Goal: Information Seeking & Learning: Learn about a topic

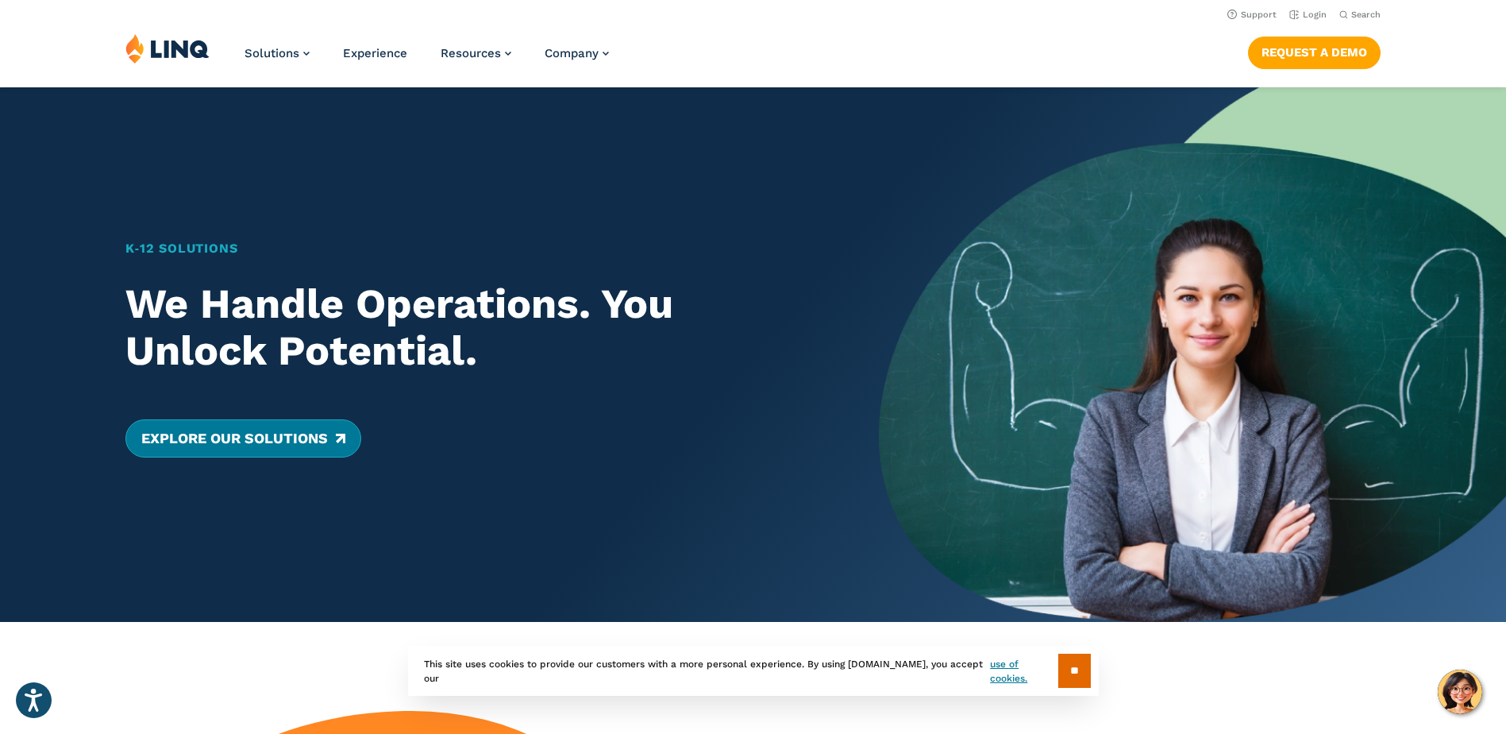
click at [357, 437] on link "Explore Our Solutions" at bounding box center [243, 438] width 236 height 38
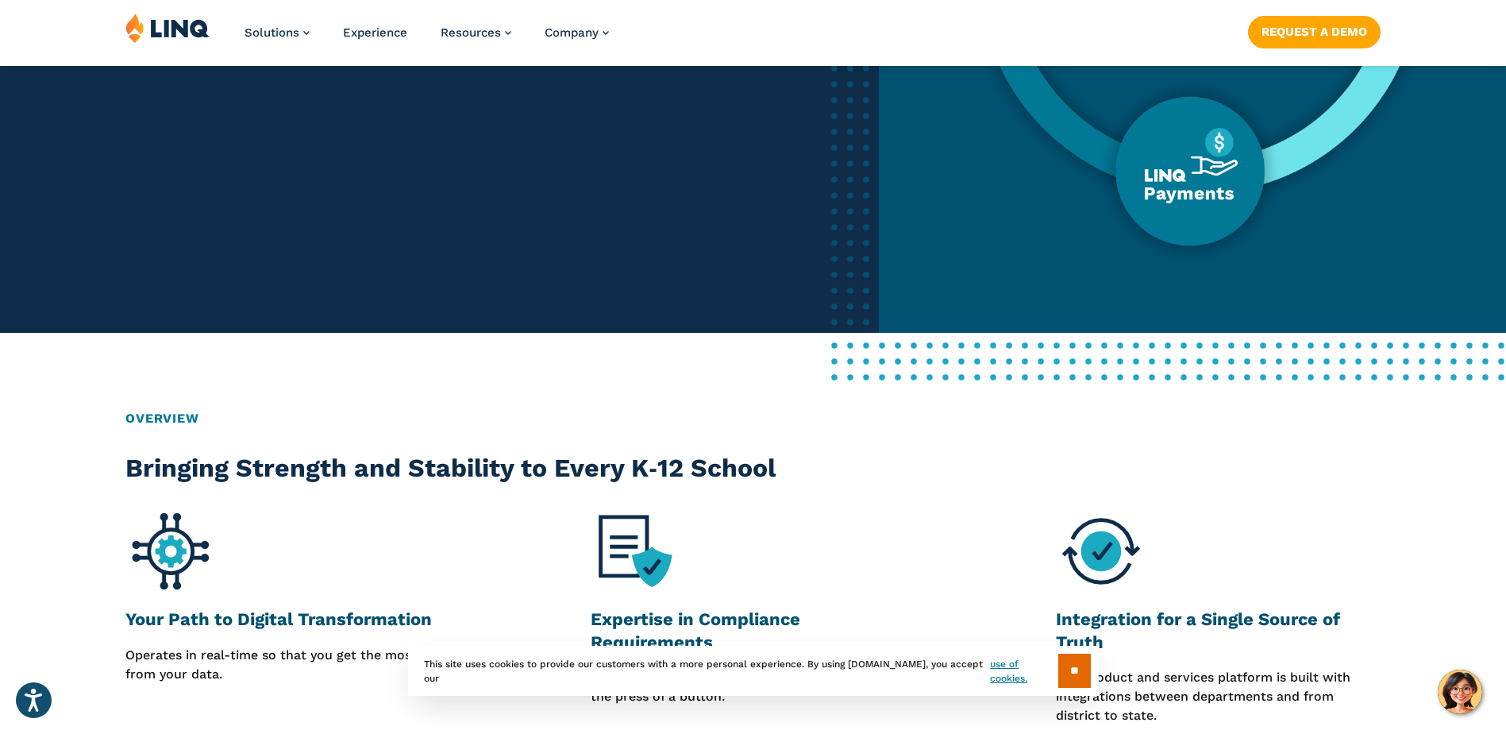
scroll to position [635, 0]
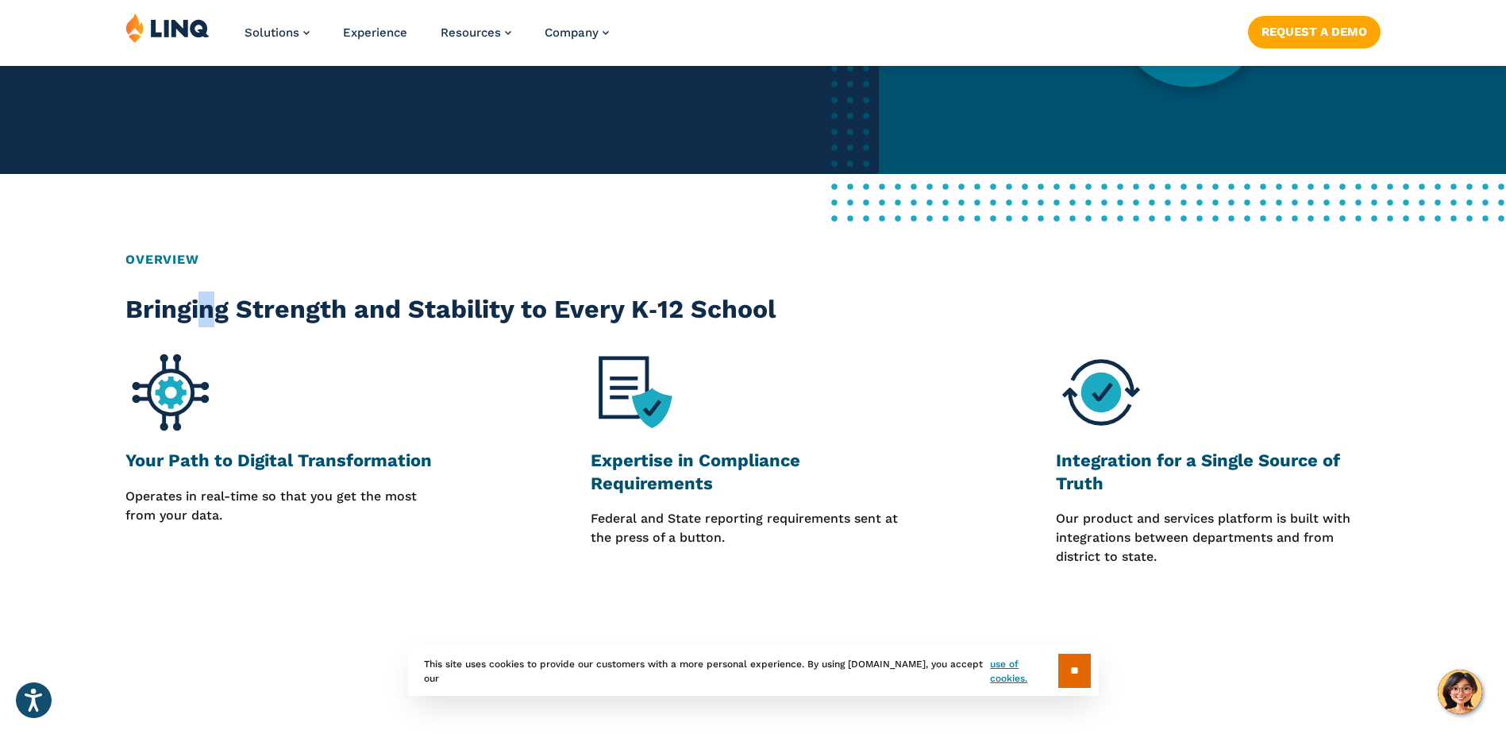
drag, startPoint x: 425, startPoint y: 315, endPoint x: 221, endPoint y: 314, distance: 204.1
click at [221, 314] on h2 "Bringing Strength and Stability to Every K‑12 School" at bounding box center [483, 309] width 716 height 36
drag, startPoint x: 267, startPoint y: 457, endPoint x: 732, endPoint y: 497, distance: 467.0
click at [732, 497] on div "Your Path to Digital Transformation Operates in real-time so that you get the m…" at bounding box center [753, 456] width 1506 height 219
click at [450, 479] on div "Your Path to Digital Transformation Operates in real-time so that you get the m…" at bounding box center [321, 456] width 393 height 219
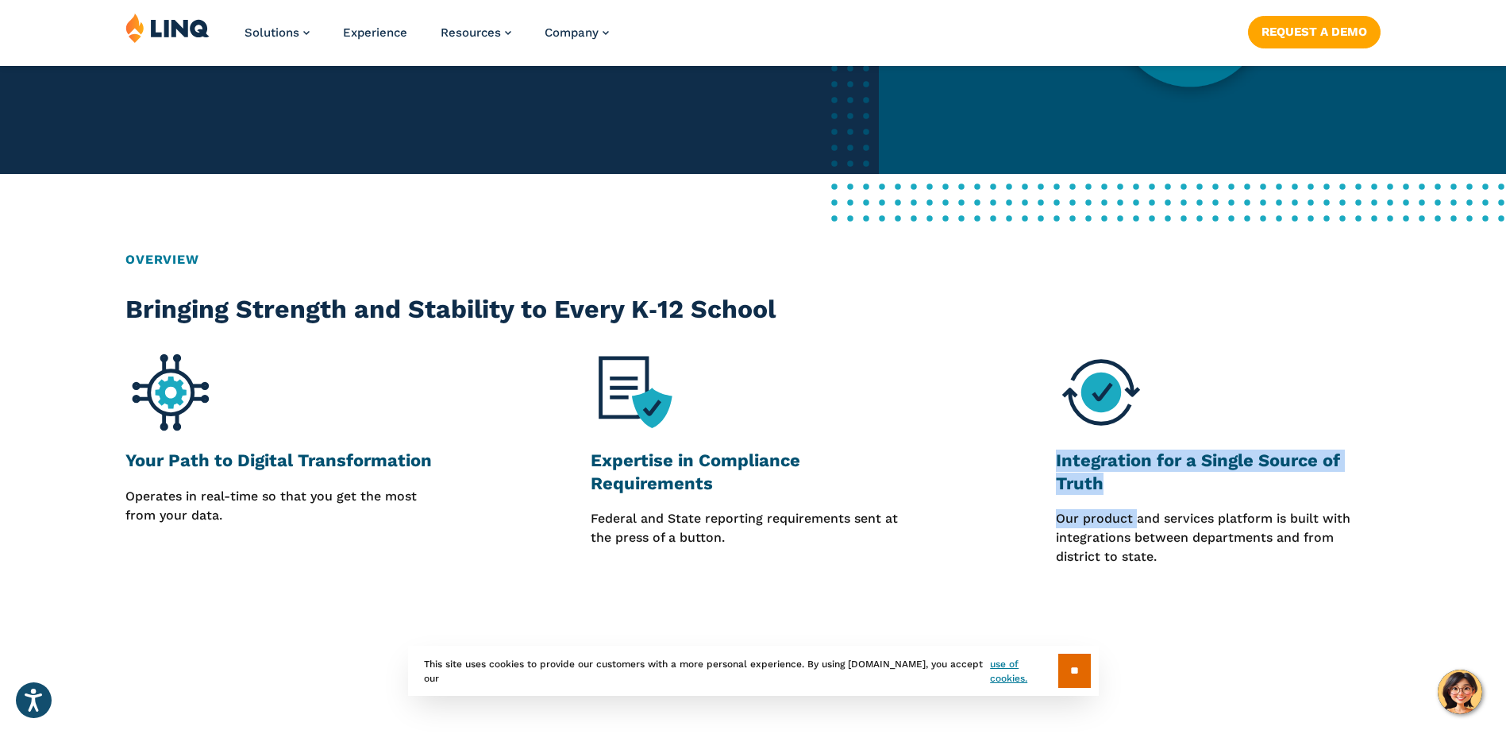
drag, startPoint x: 1135, startPoint y: 503, endPoint x: 1003, endPoint y: 453, distance: 140.7
click at [1003, 453] on div "Integration for a Single Source of Truth Our product and services platform is b…" at bounding box center [1184, 456] width 393 height 219
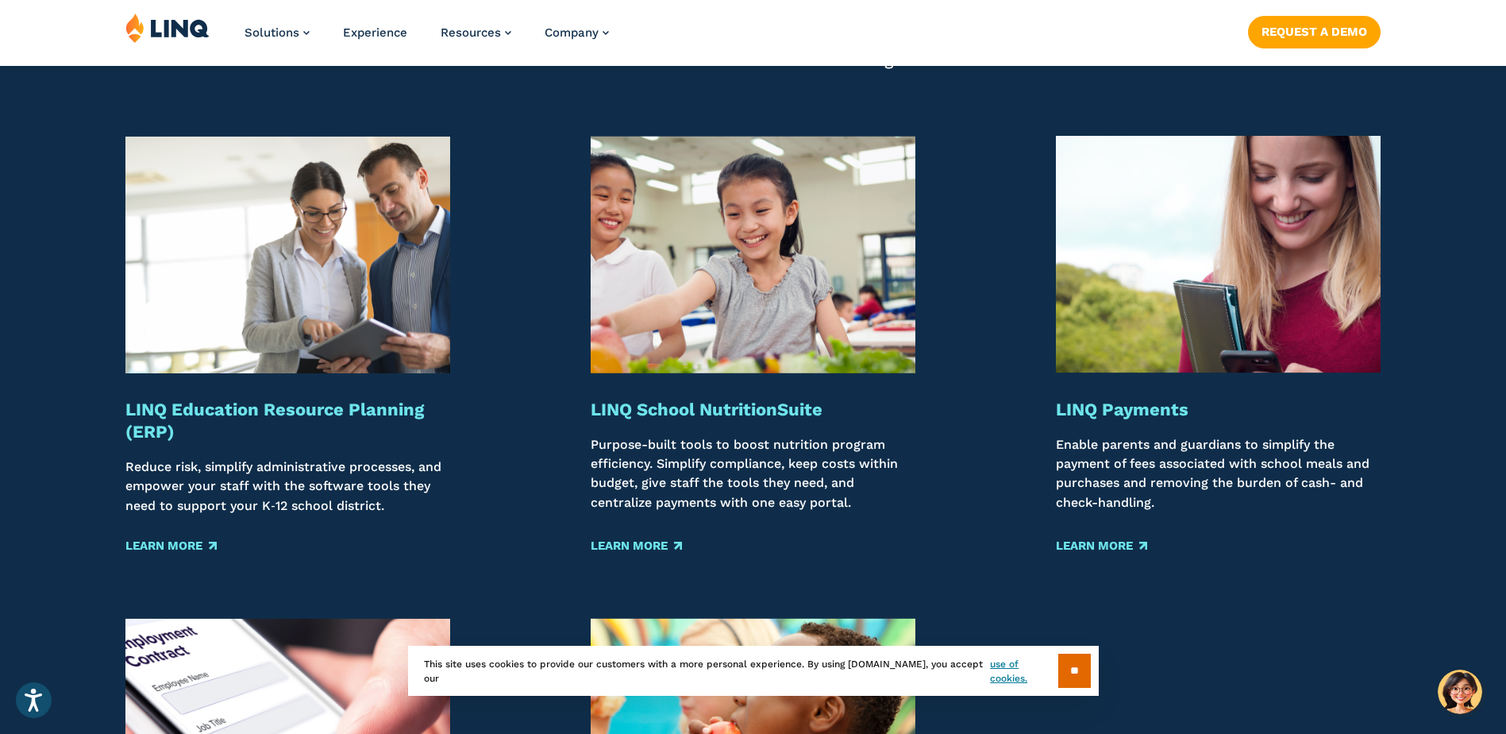
scroll to position [1985, 0]
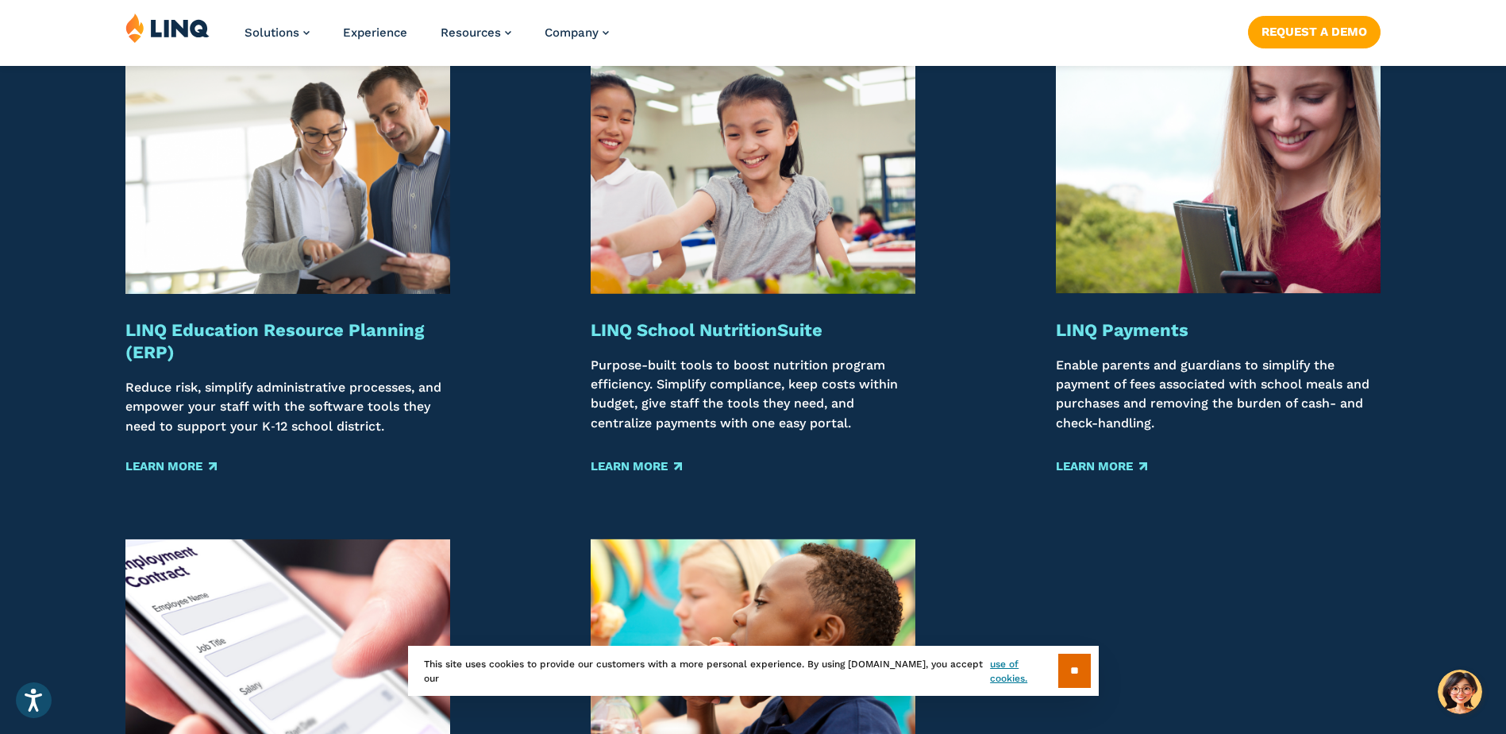
drag, startPoint x: 719, startPoint y: 381, endPoint x: 858, endPoint y: 428, distance: 146.7
click at [858, 428] on p "Purpose-built tools to boost nutrition program efficiency. Simplify compliance,…" at bounding box center [753, 396] width 325 height 80
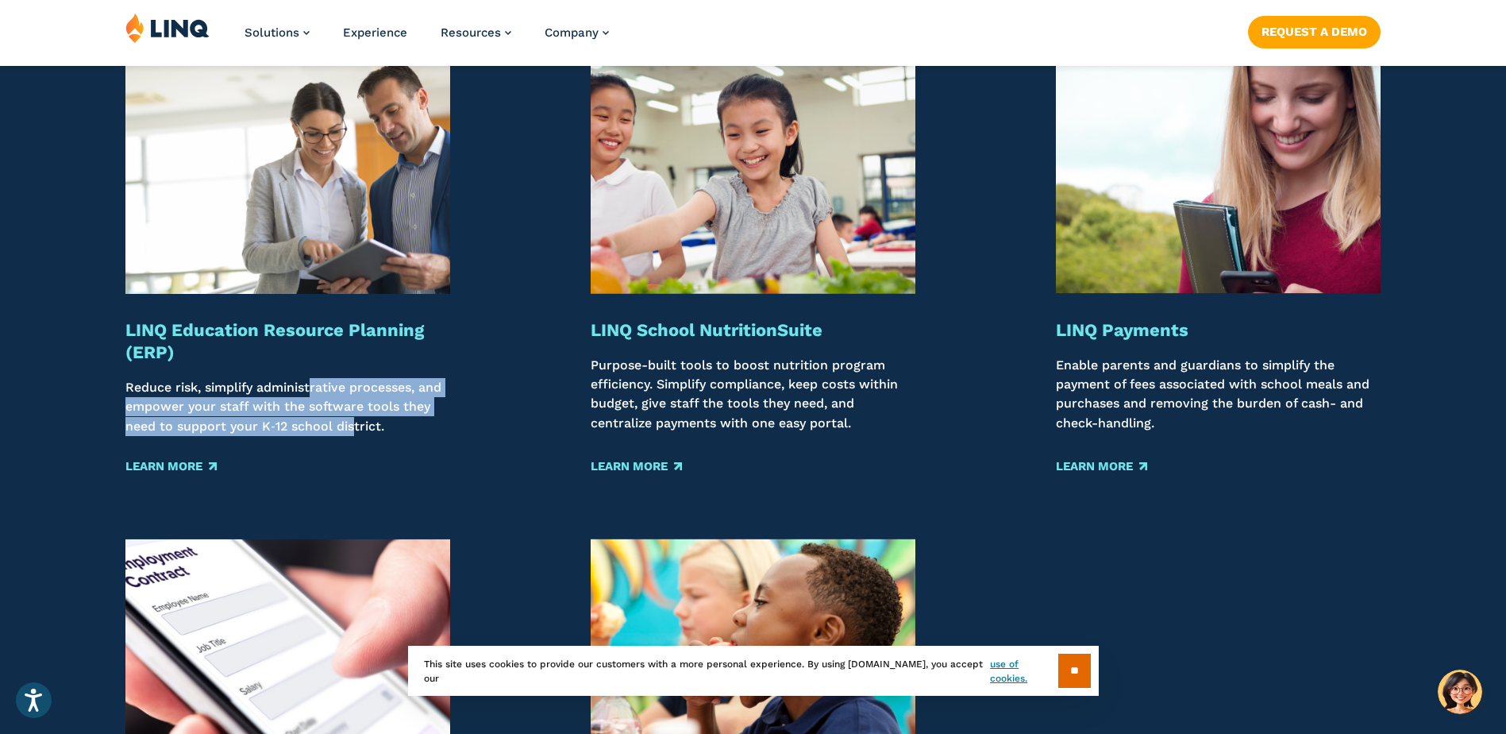
drag, startPoint x: 322, startPoint y: 402, endPoint x: 354, endPoint y: 427, distance: 41.3
click at [354, 427] on p "Reduce risk, simplify administrative processes, and empower your staff with the…" at bounding box center [287, 407] width 325 height 58
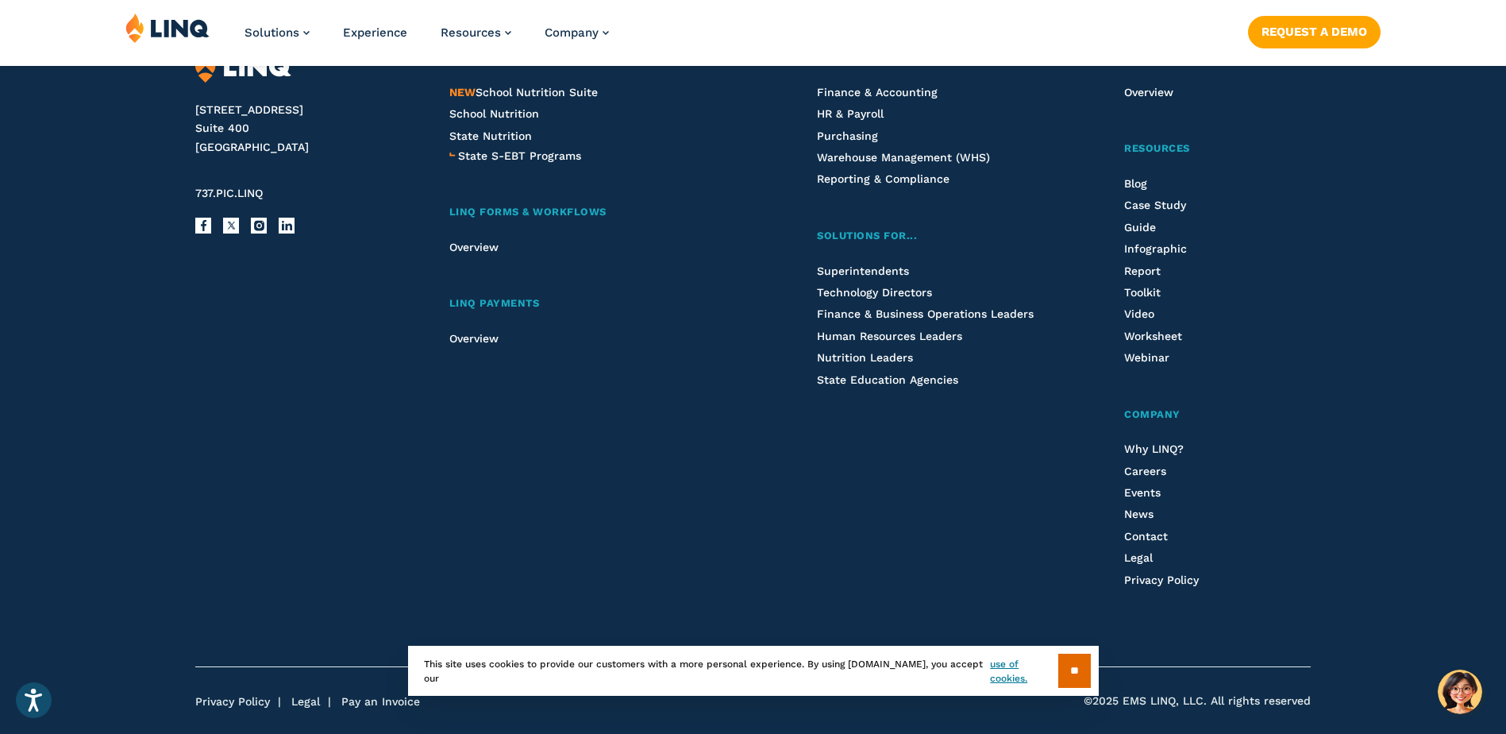
scroll to position [3228, 0]
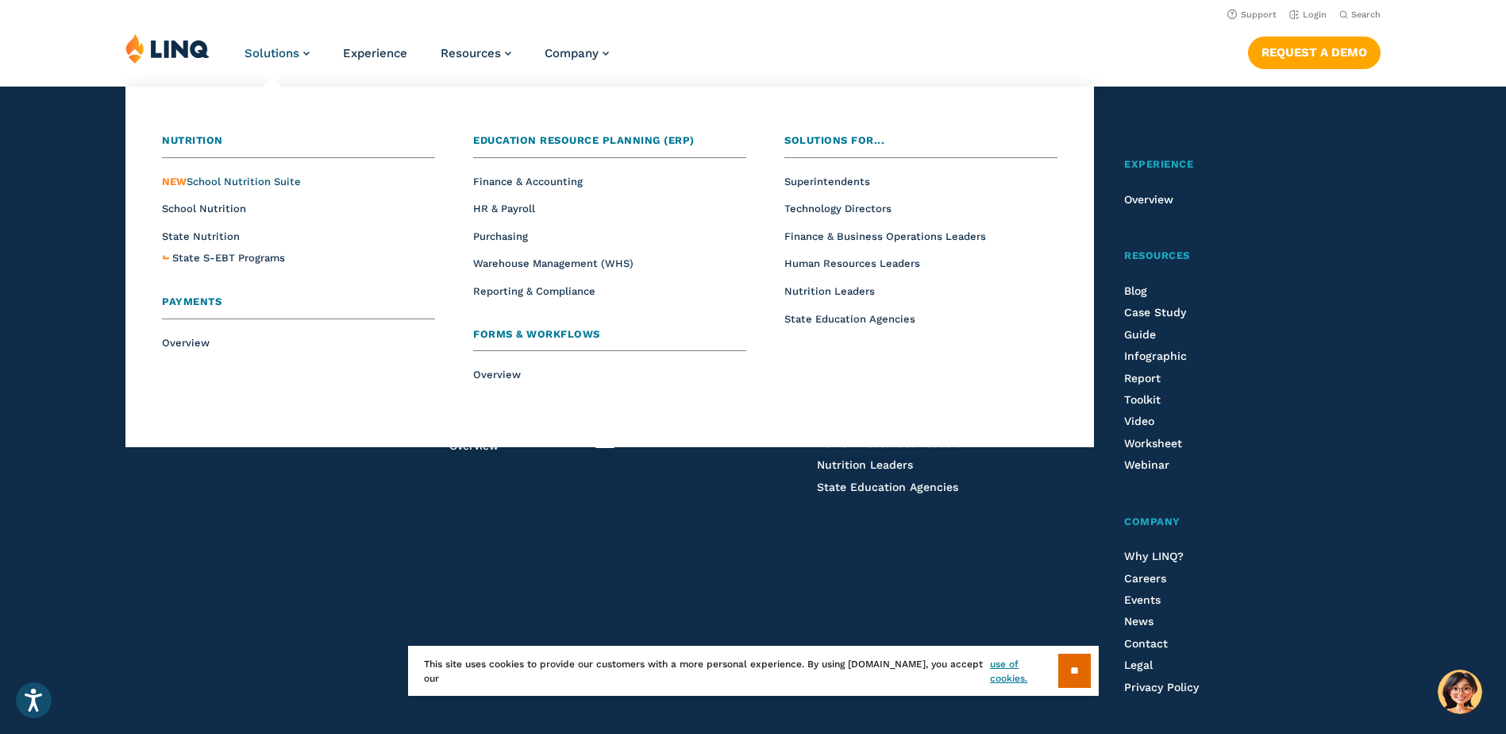
click at [253, 185] on span "NEW School Nutrition Suite" at bounding box center [231, 182] width 139 height 12
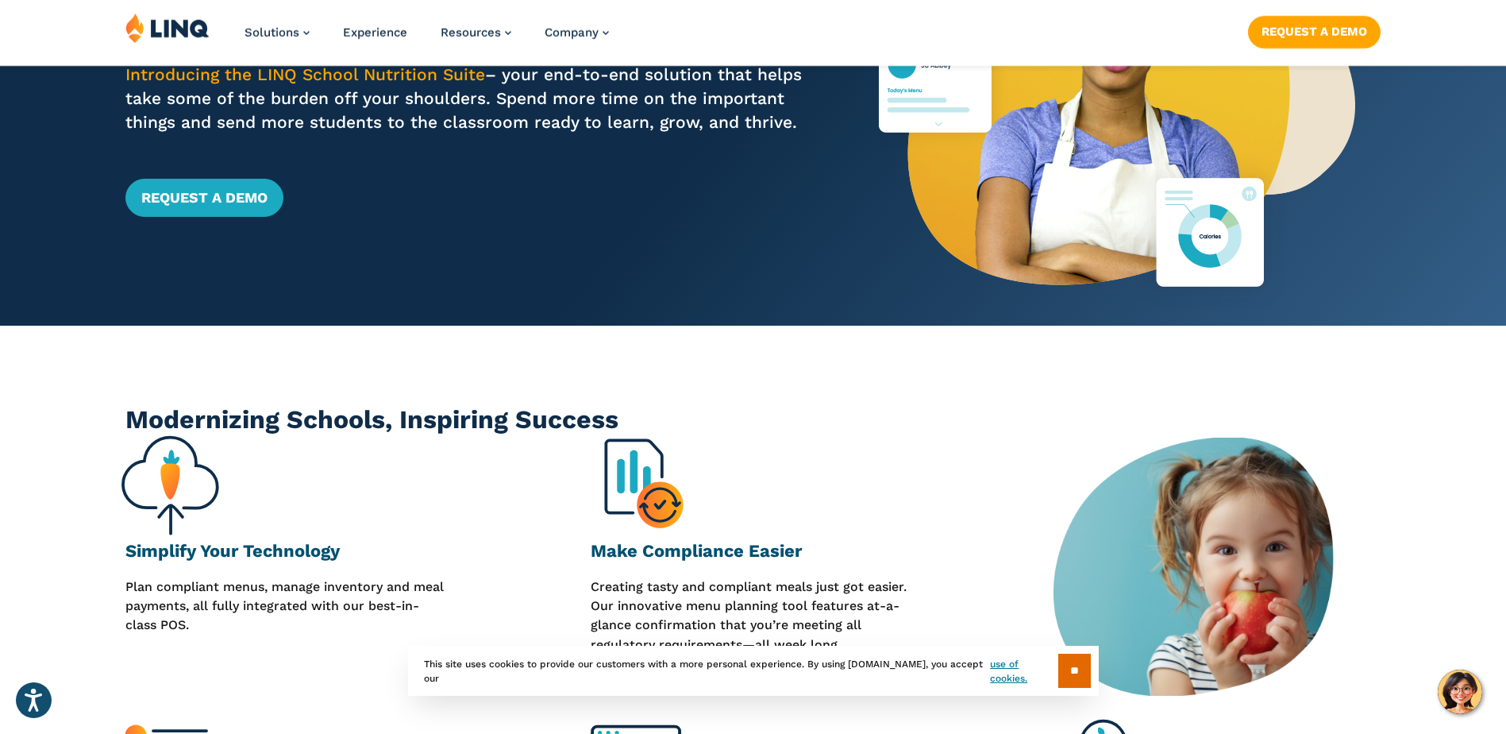
scroll to position [397, 0]
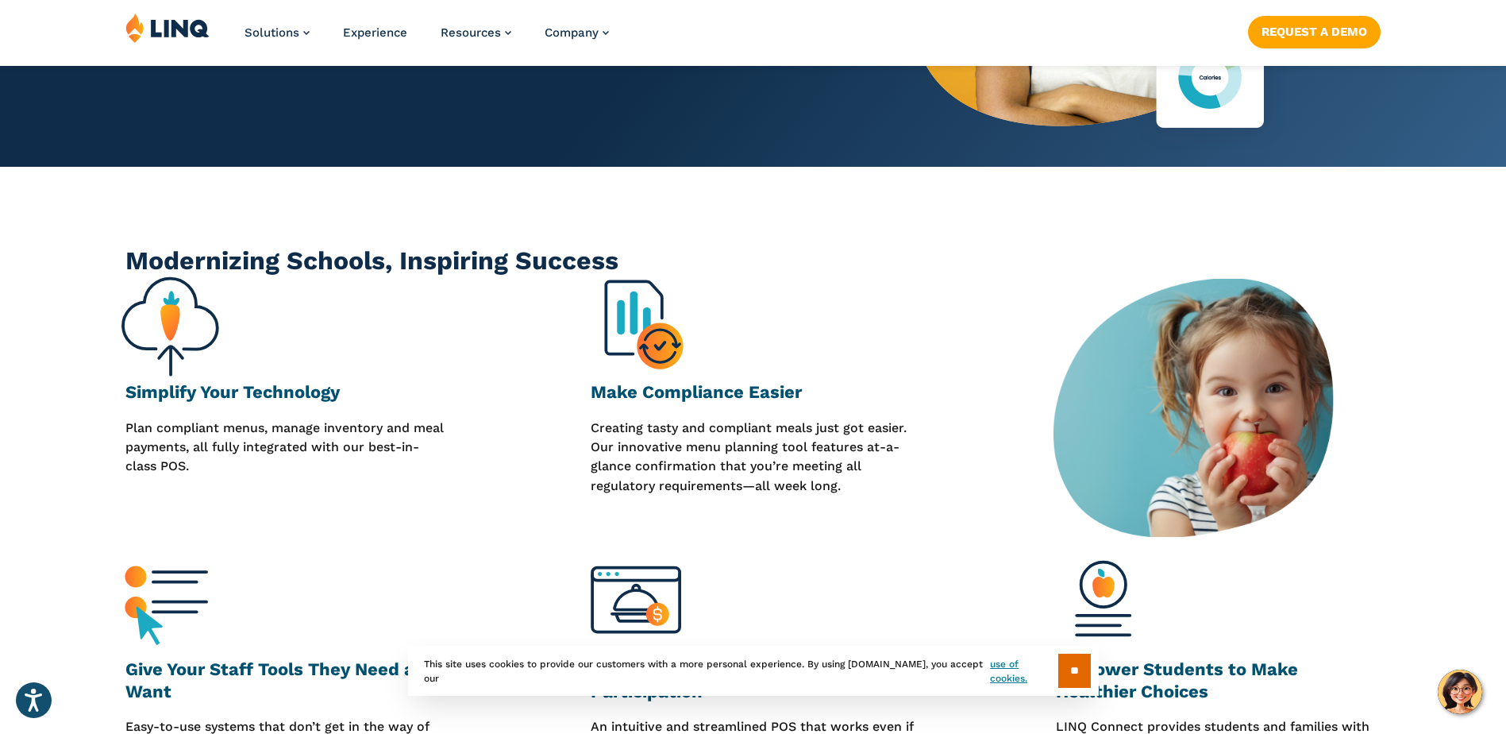
drag, startPoint x: 268, startPoint y: 430, endPoint x: 335, endPoint y: 476, distance: 82.2
click at [335, 476] on p "Plan compliant menus, manage inventory and meal payments, all fully integrated …" at bounding box center [287, 487] width 325 height 137
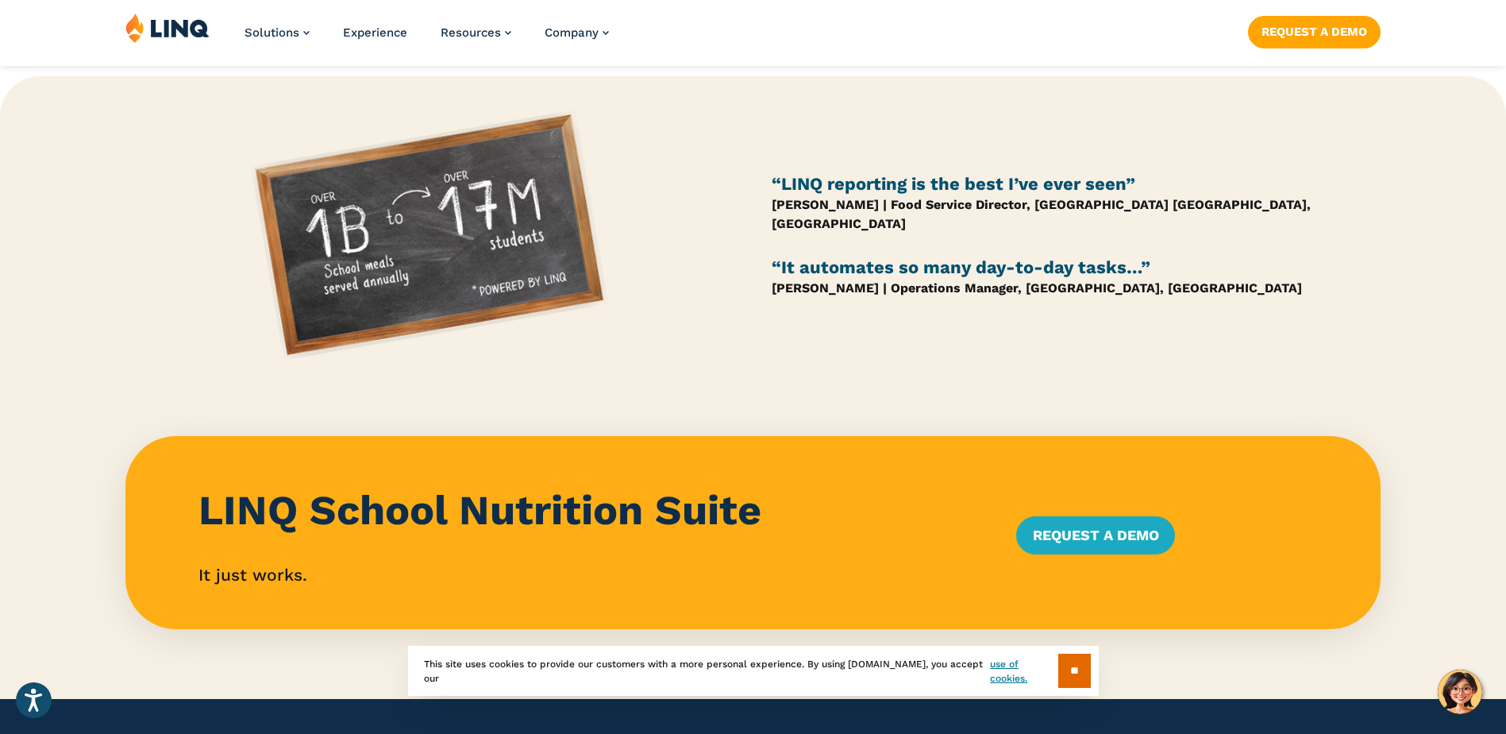
scroll to position [1588, 0]
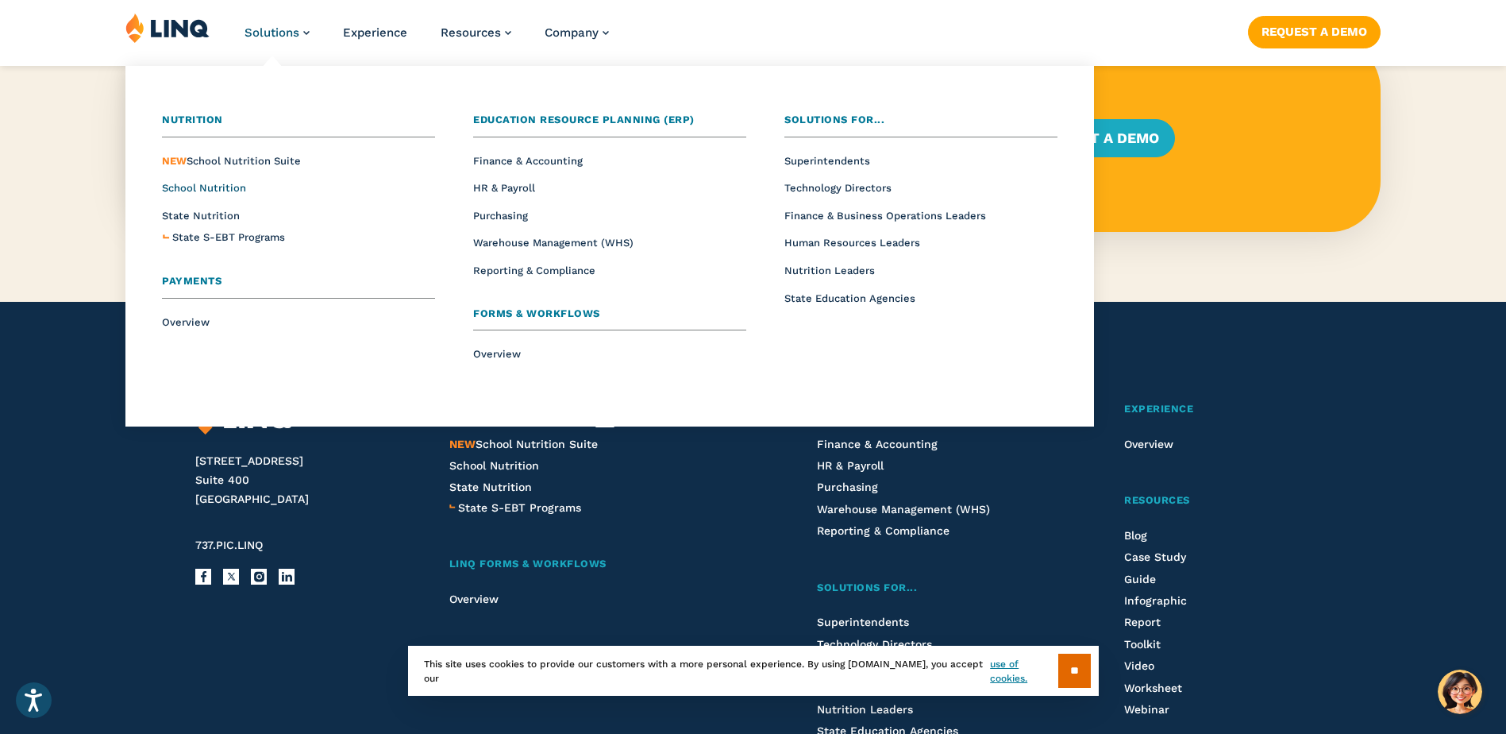
click at [199, 191] on span "School Nutrition" at bounding box center [204, 188] width 84 height 12
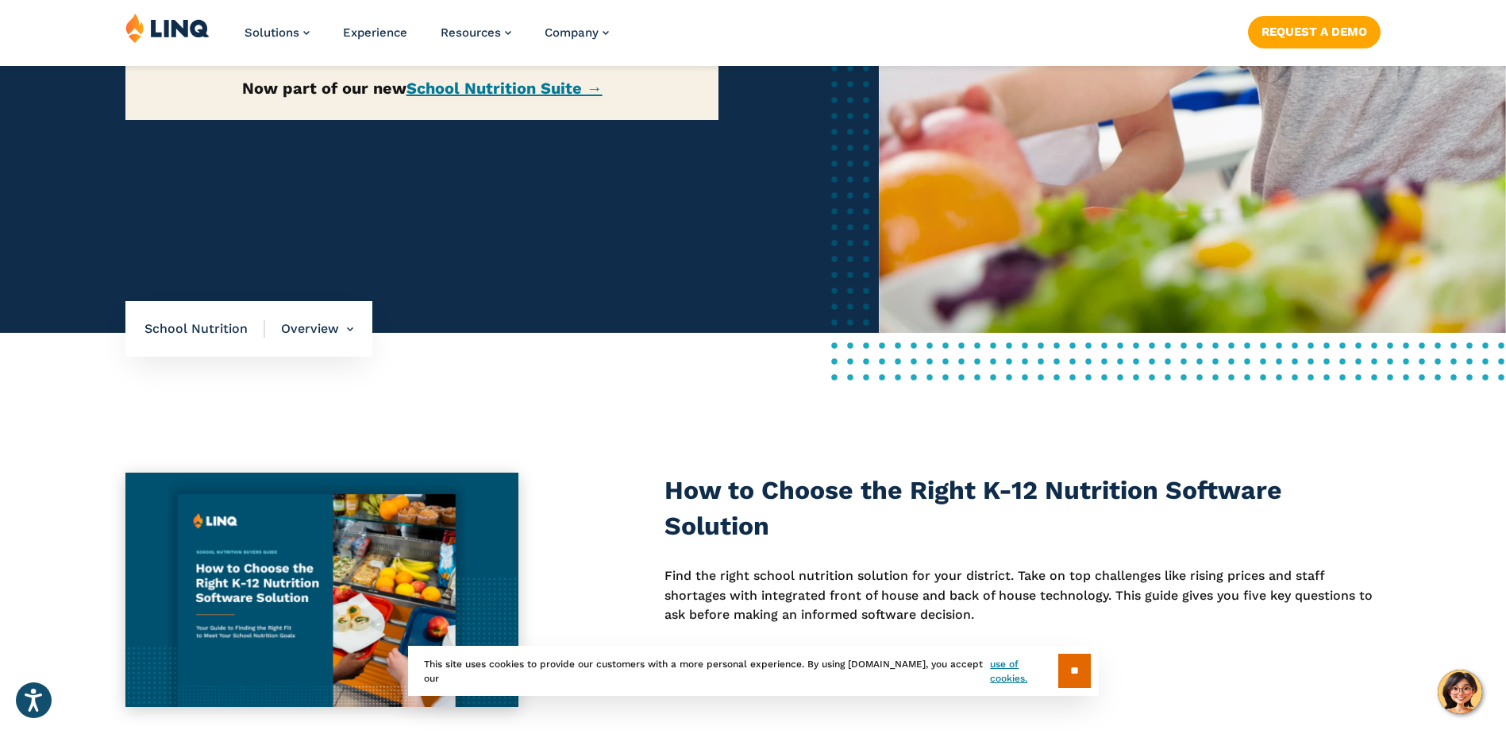
scroll to position [635, 0]
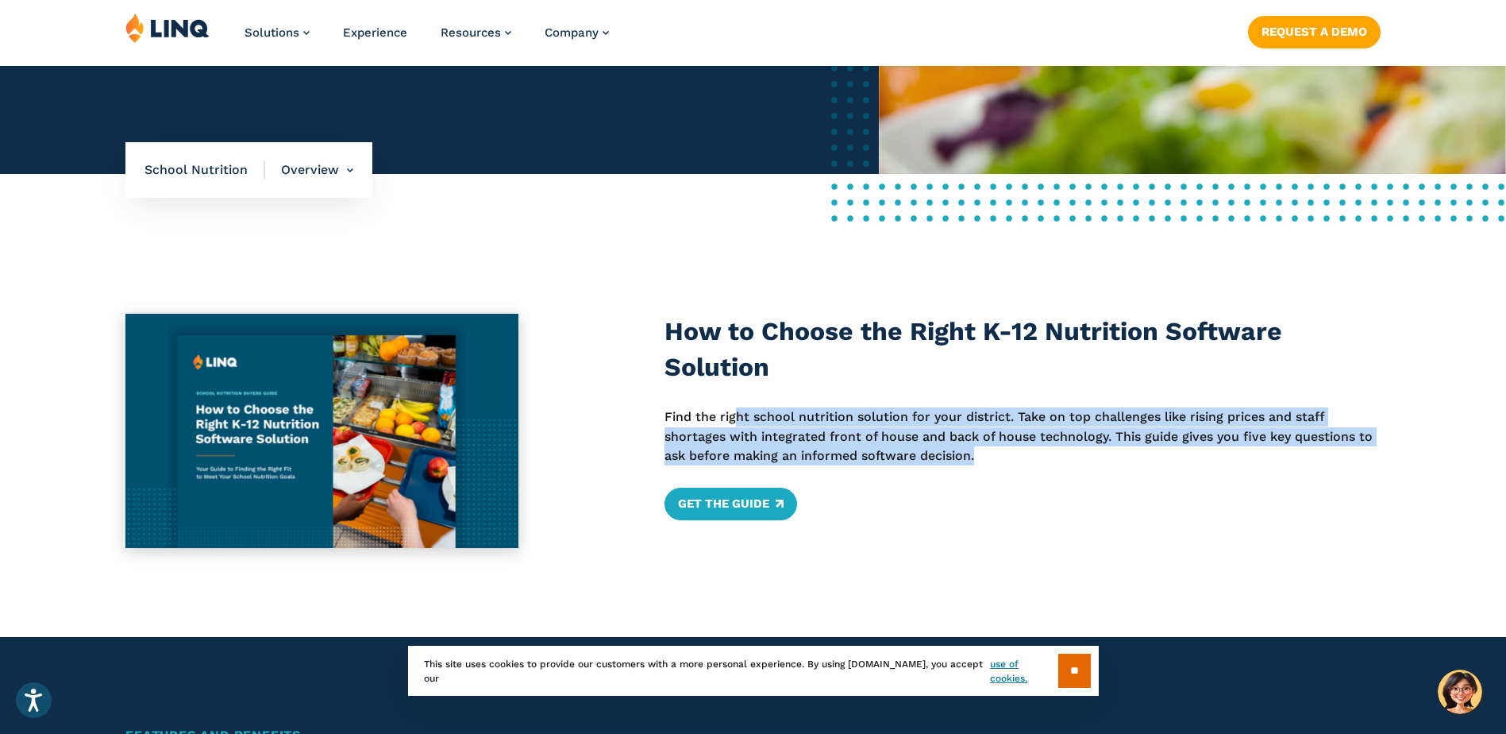
drag, startPoint x: 739, startPoint y: 413, endPoint x: 975, endPoint y: 454, distance: 240.2
click at [975, 454] on p "Find the right school nutrition solution for your district. Take on top challen…" at bounding box center [1023, 436] width 716 height 58
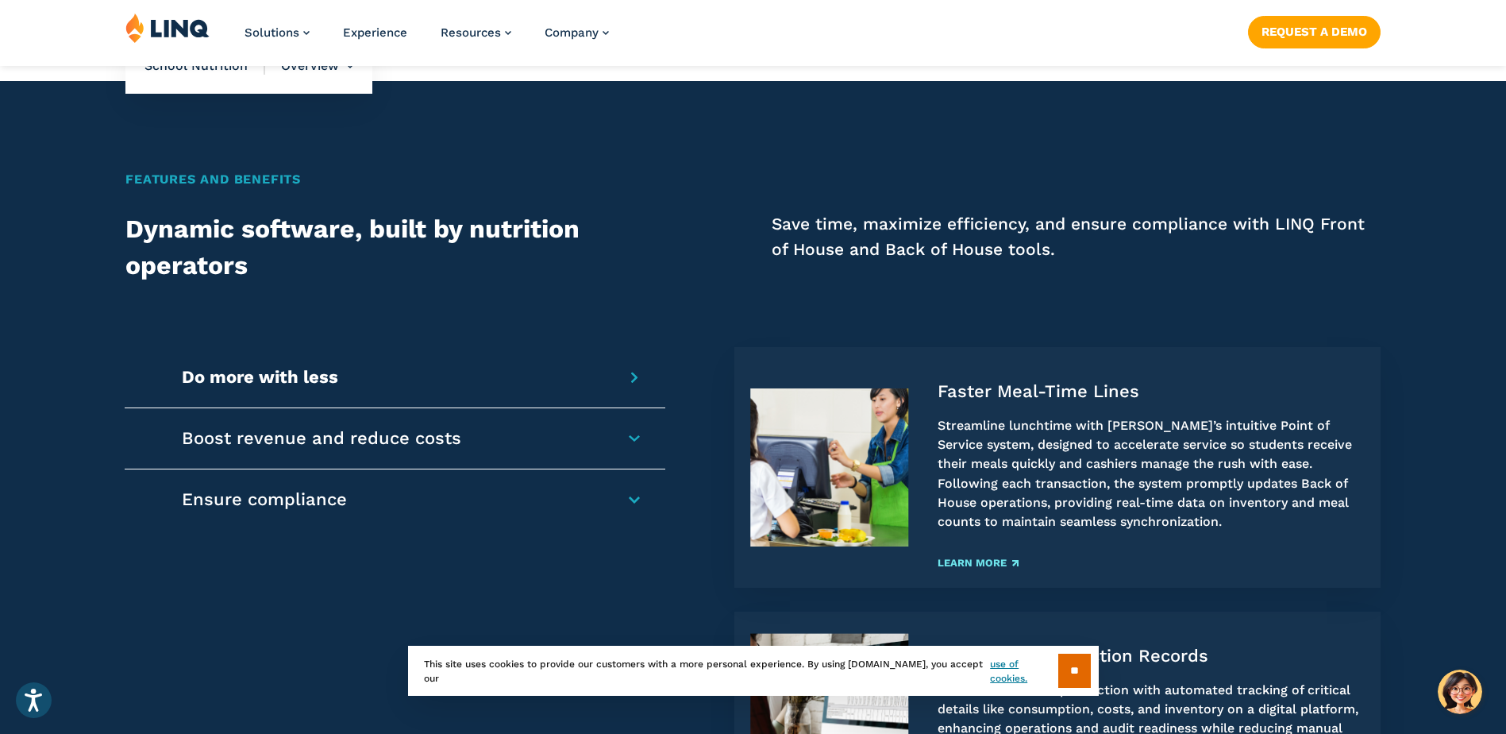
scroll to position [1271, 0]
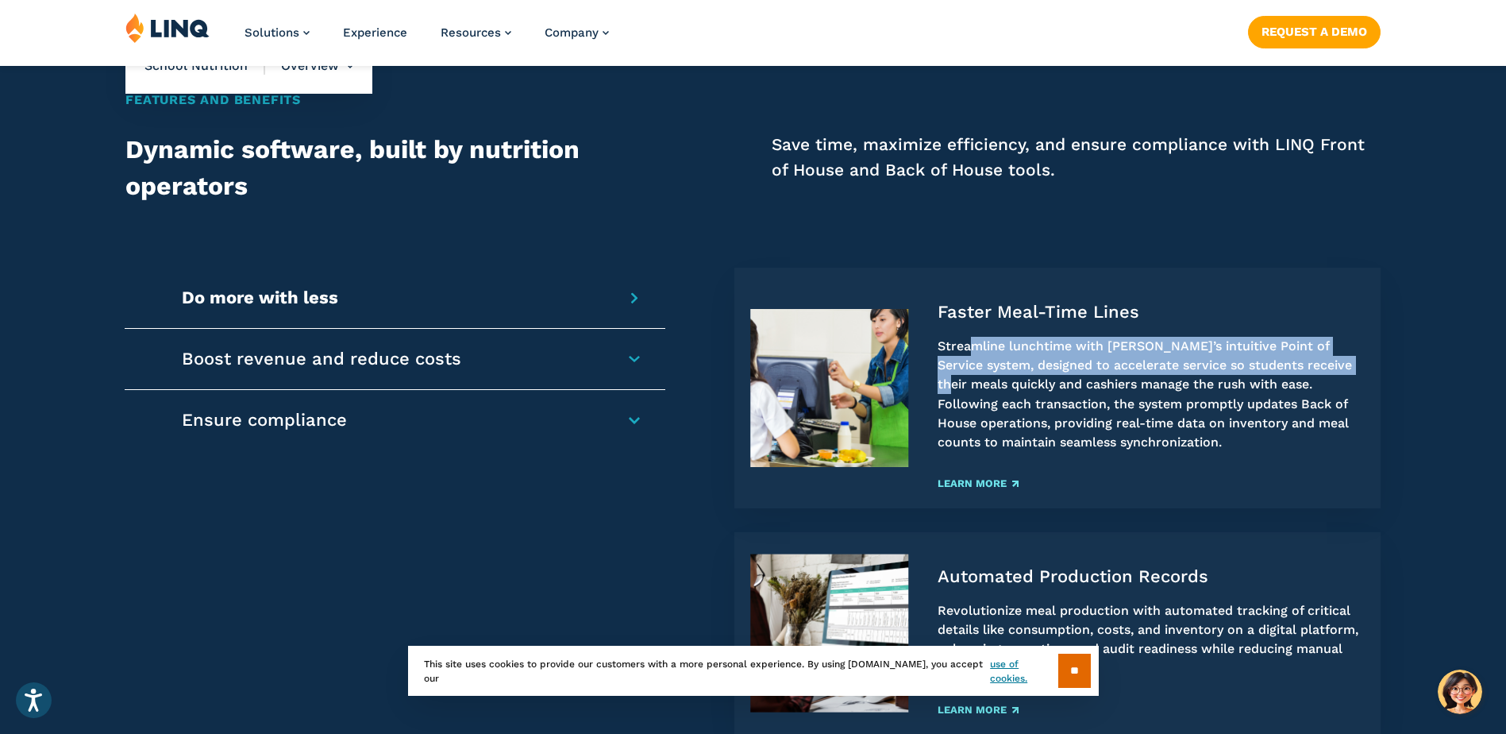
drag, startPoint x: 969, startPoint y: 346, endPoint x: 1333, endPoint y: 375, distance: 365.6
click at [1333, 375] on p "Streamline lunchtime with LINQ’s intuitive Point of Service system, designed to…" at bounding box center [1151, 395] width 427 height 116
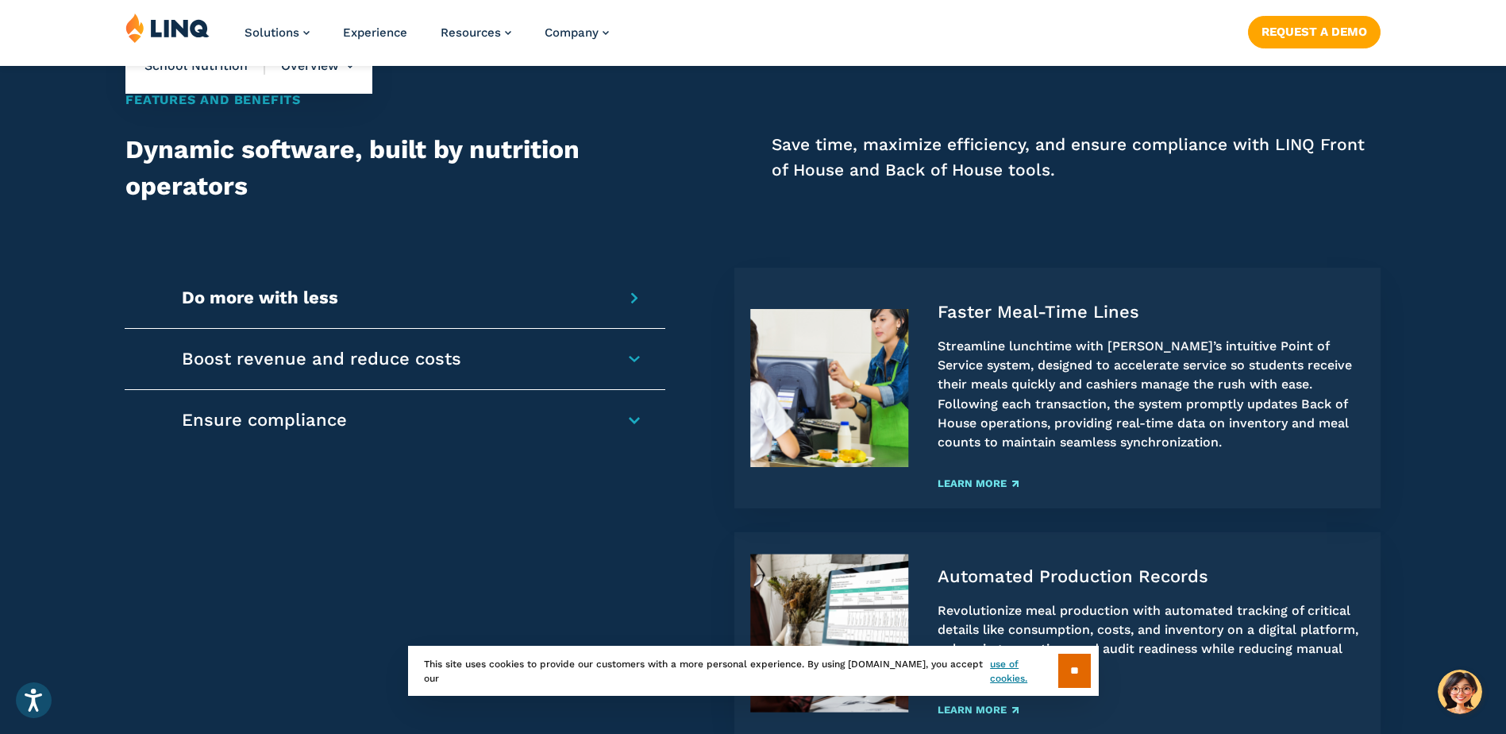
click at [635, 306] on div "Do more with less Faster Meal-Time Lines Streamline lunchtime with LINQ’s intui…" at bounding box center [395, 298] width 540 height 61
click at [639, 295] on div "Do more with less Faster Meal-Time Lines Streamline lunchtime with LINQ’s intui…" at bounding box center [395, 298] width 540 height 61
click at [591, 295] on h4 "Do more with less" at bounding box center [386, 298] width 409 height 22
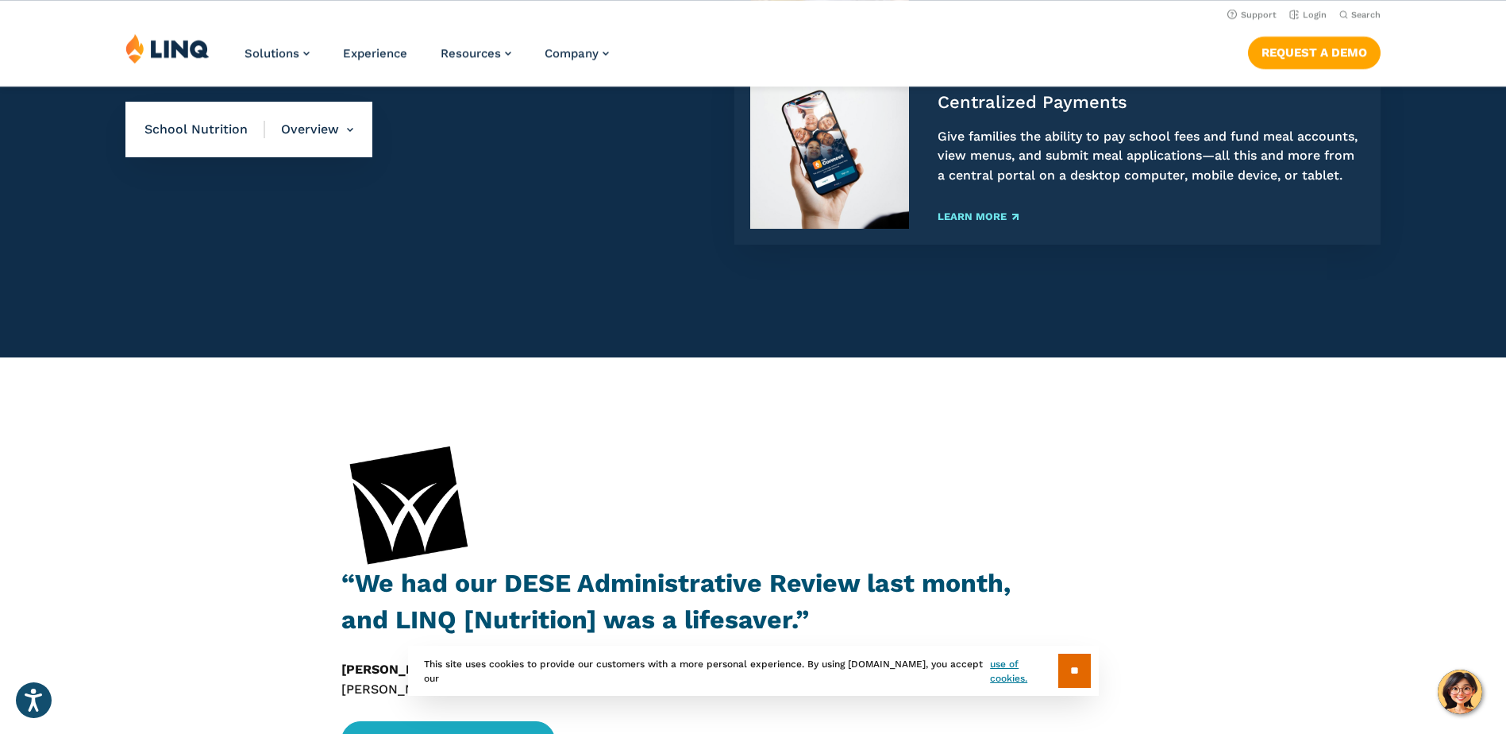
scroll to position [1644, 0]
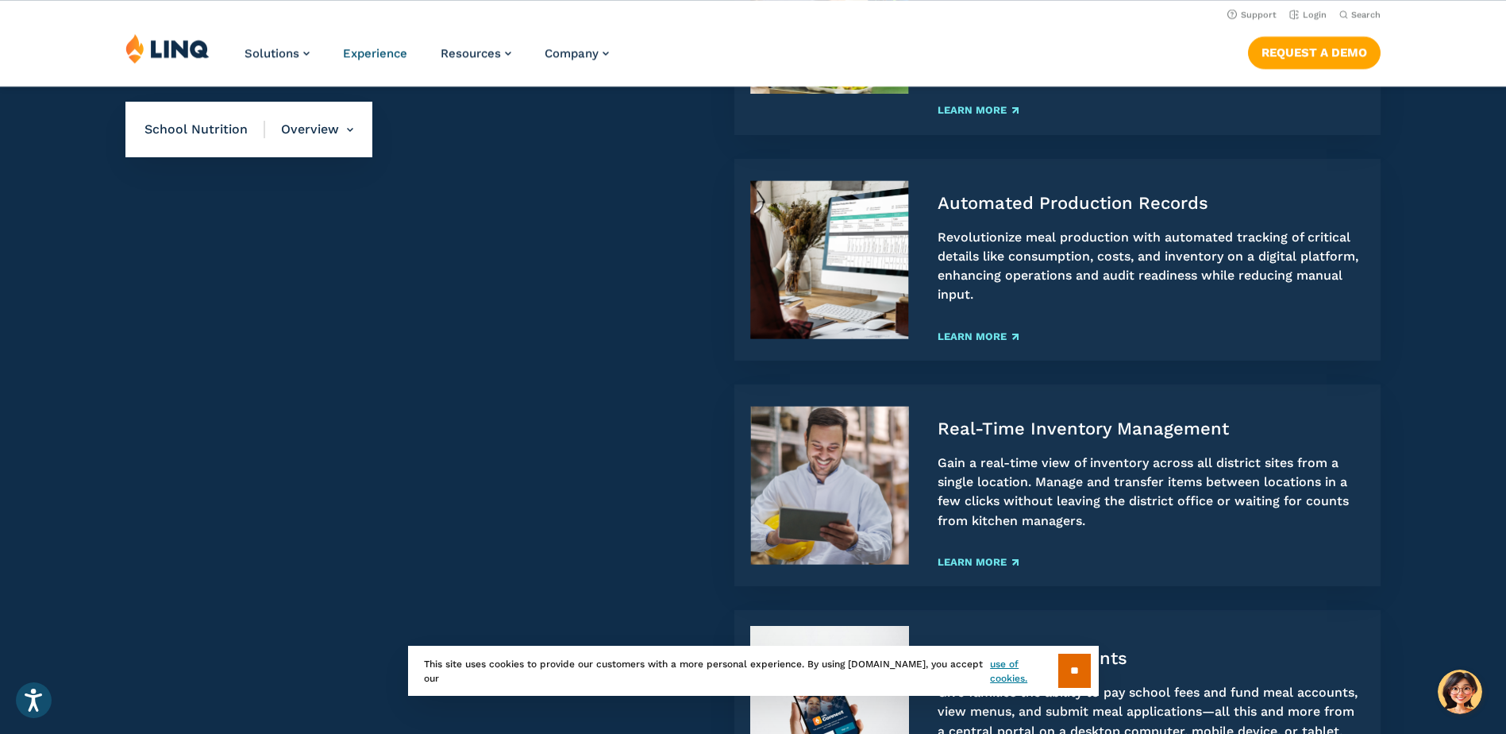
click at [372, 55] on span "Experience" at bounding box center [375, 53] width 64 height 14
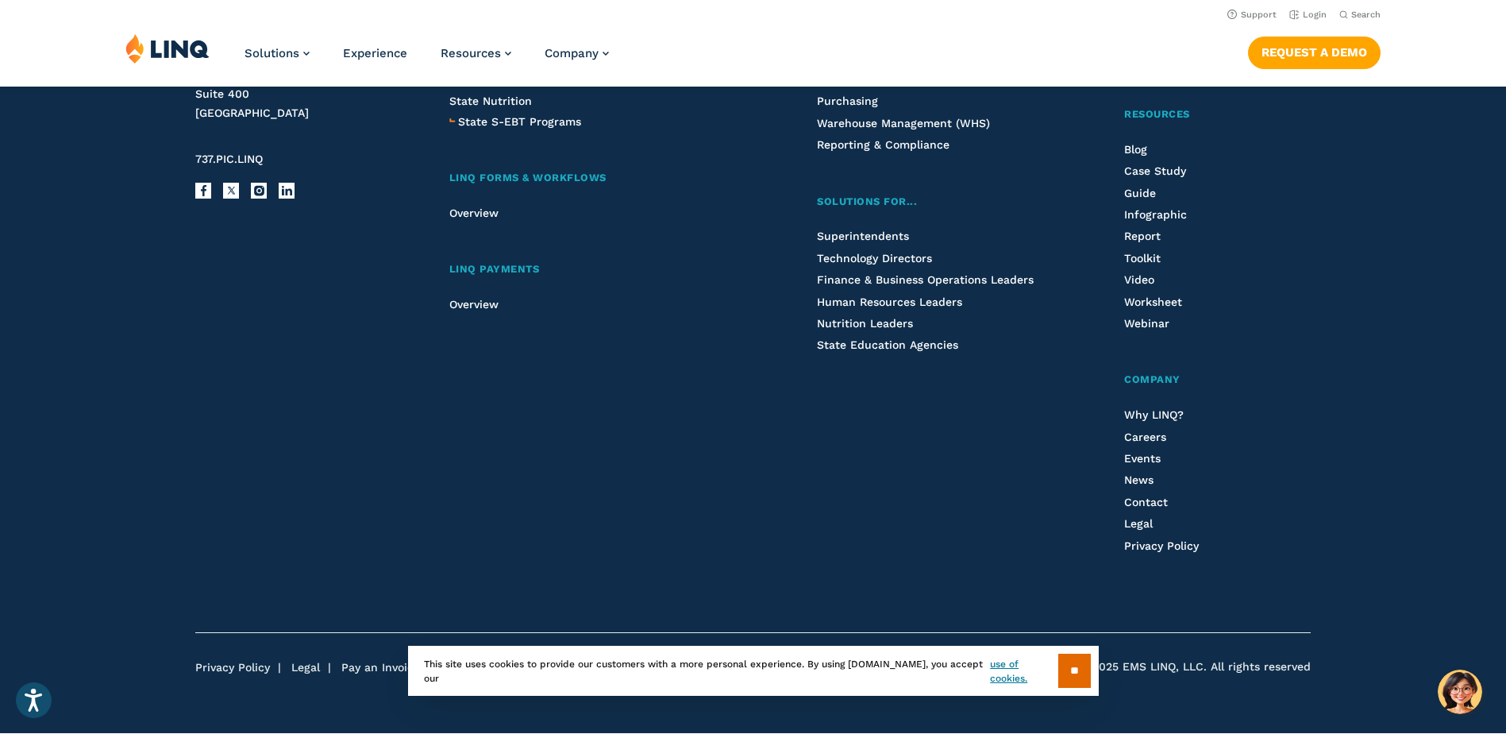
scroll to position [3731, 0]
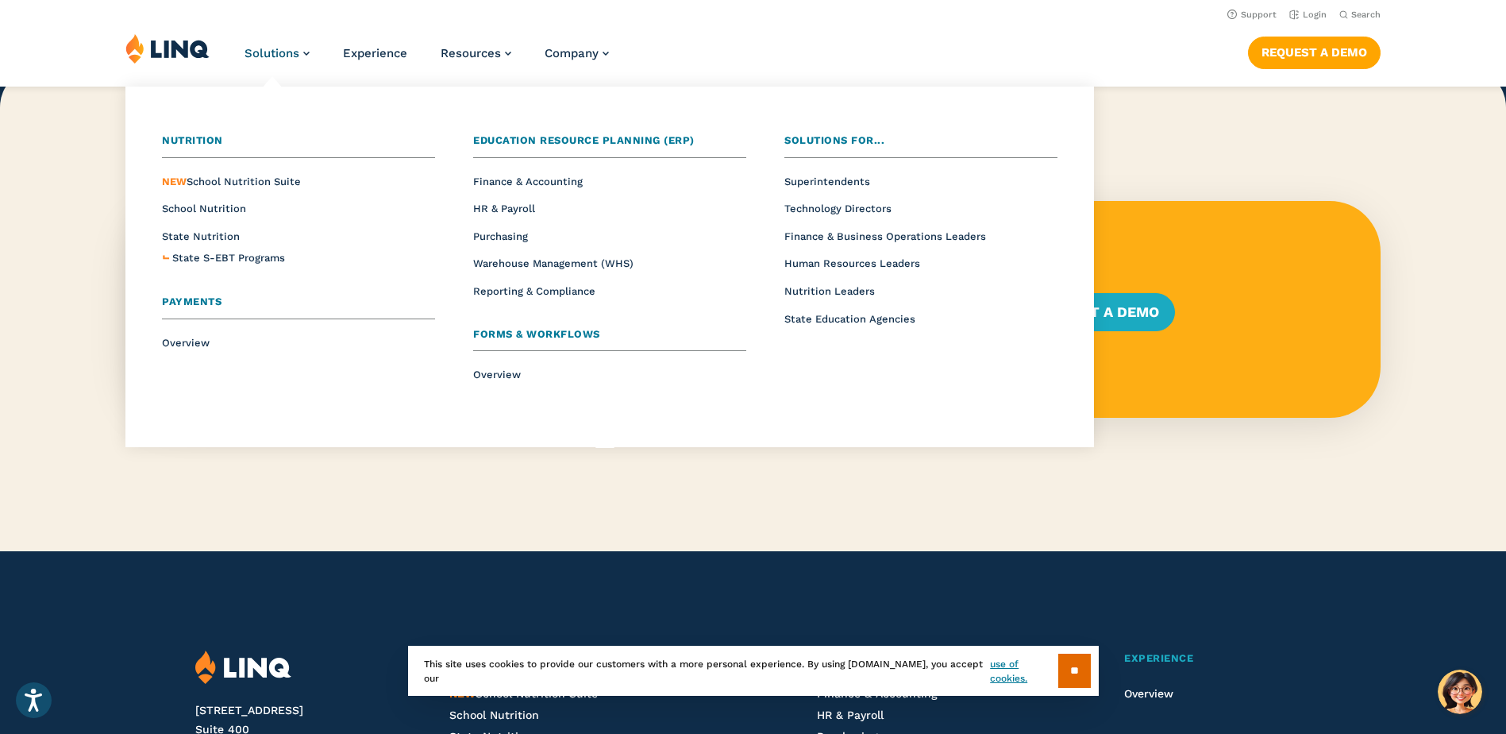
click at [190, 137] on span "Nutrition" at bounding box center [192, 140] width 61 height 12
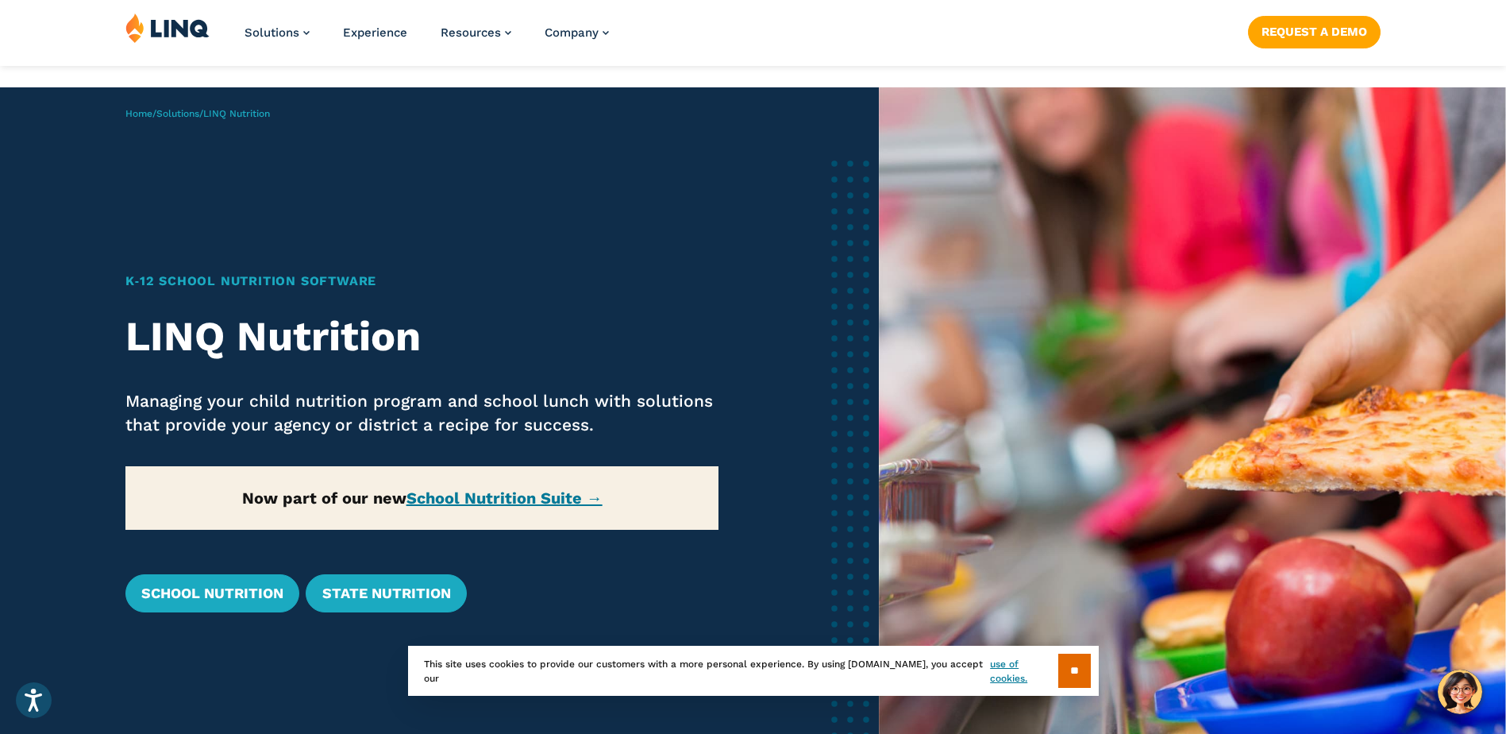
scroll to position [159, 0]
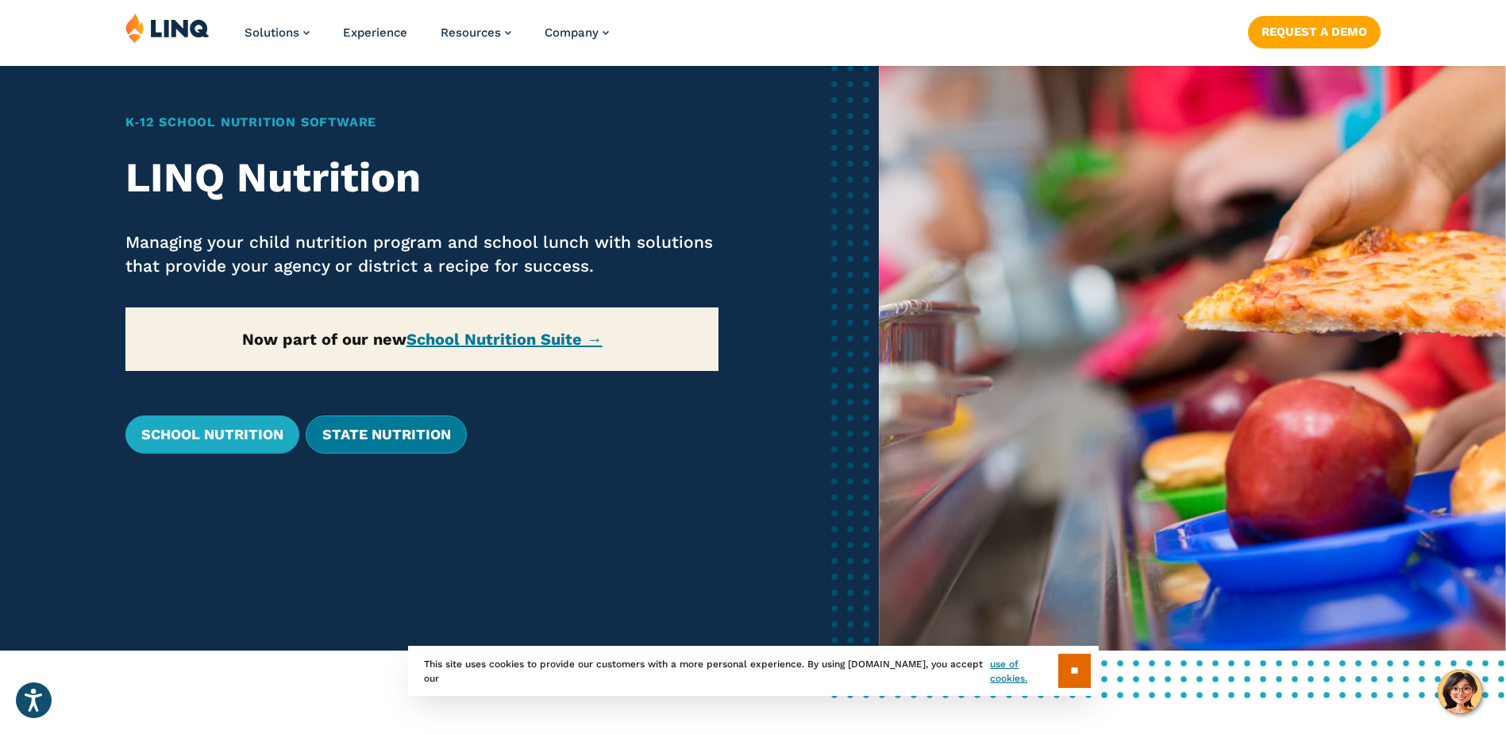
click at [345, 435] on link "State Nutrition" at bounding box center [386, 434] width 160 height 38
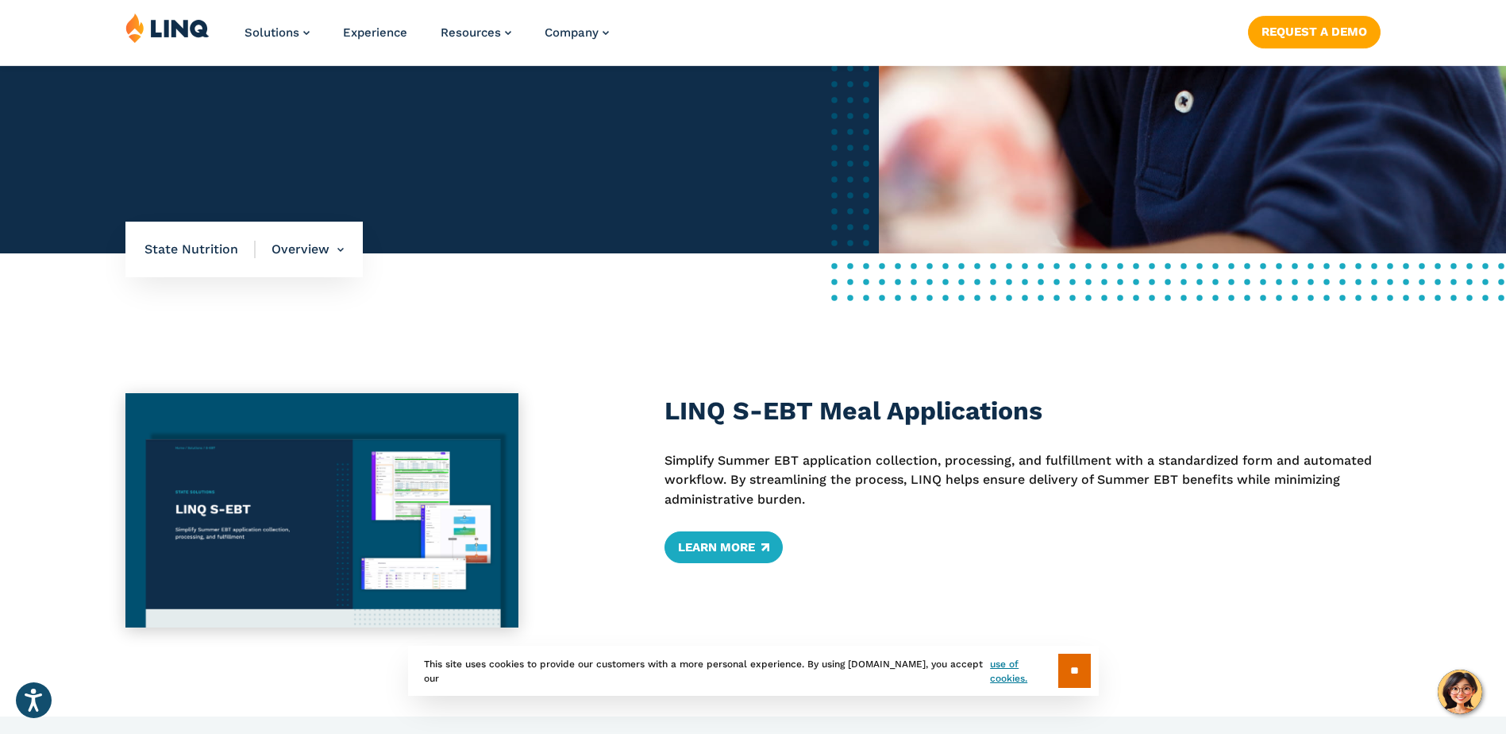
scroll to position [635, 0]
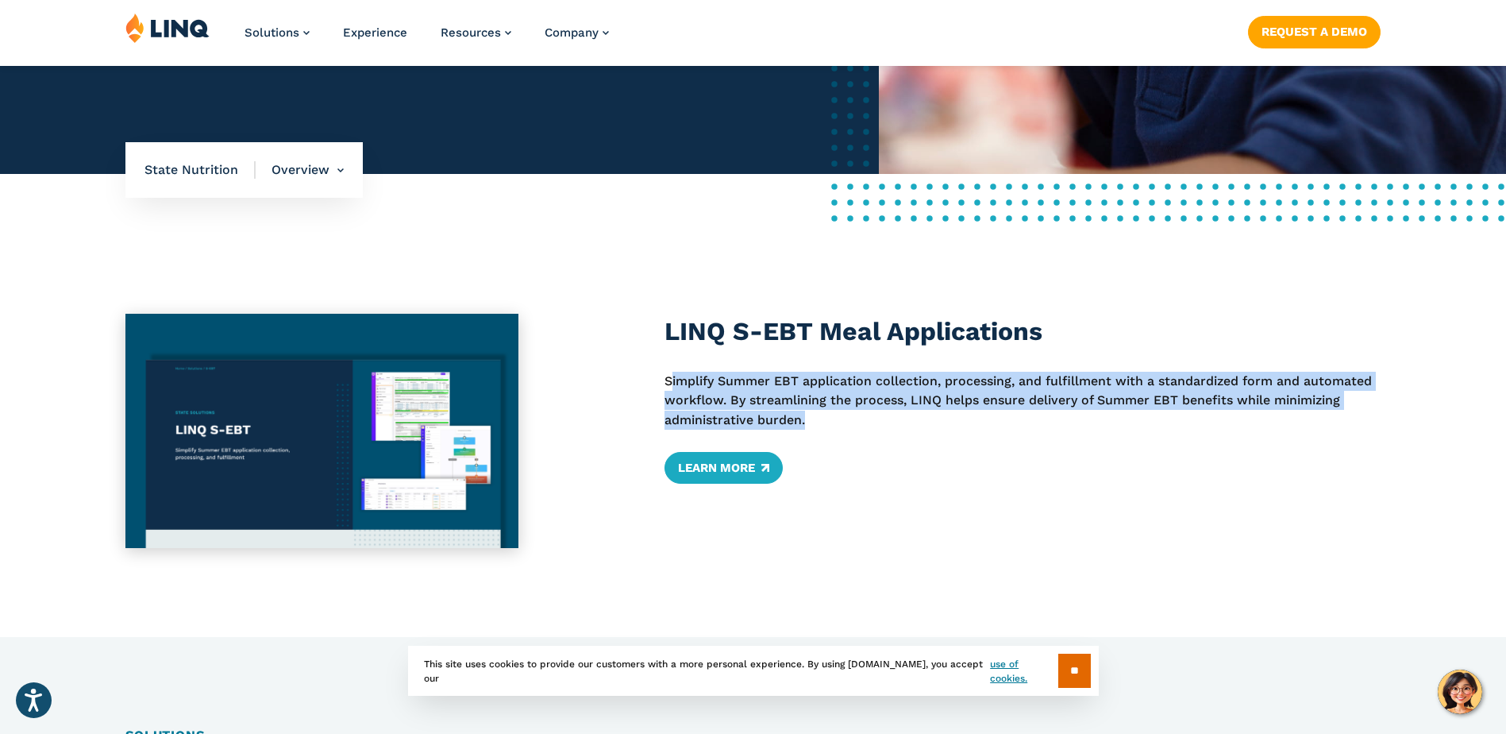
drag, startPoint x: 669, startPoint y: 375, endPoint x: 816, endPoint y: 414, distance: 152.7
click at [816, 414] on p "Simplify Summer EBT application collection, processing, and fulfillment with a …" at bounding box center [1023, 401] width 716 height 58
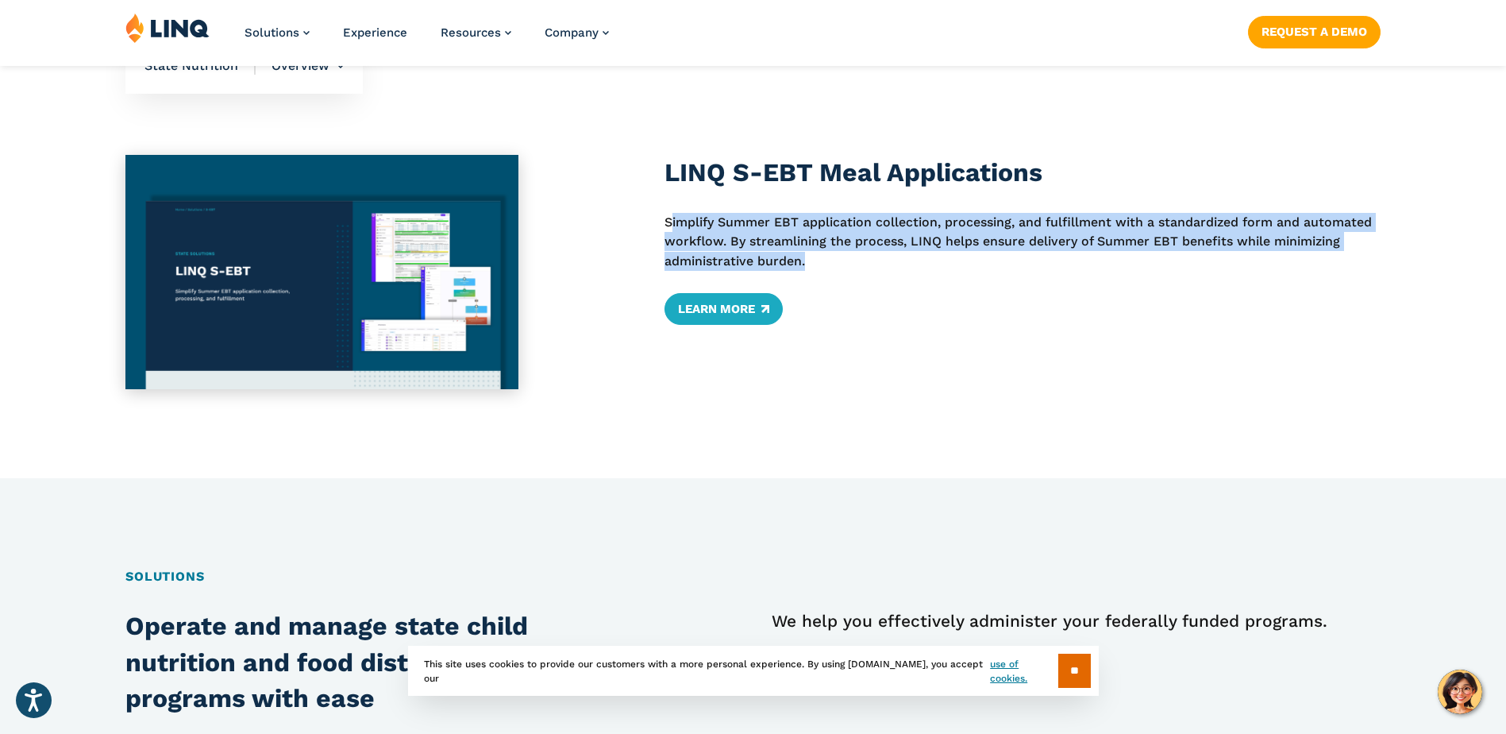
click at [828, 230] on p "Simplify Summer EBT application collection, processing, and fulfillment with a …" at bounding box center [1023, 242] width 716 height 58
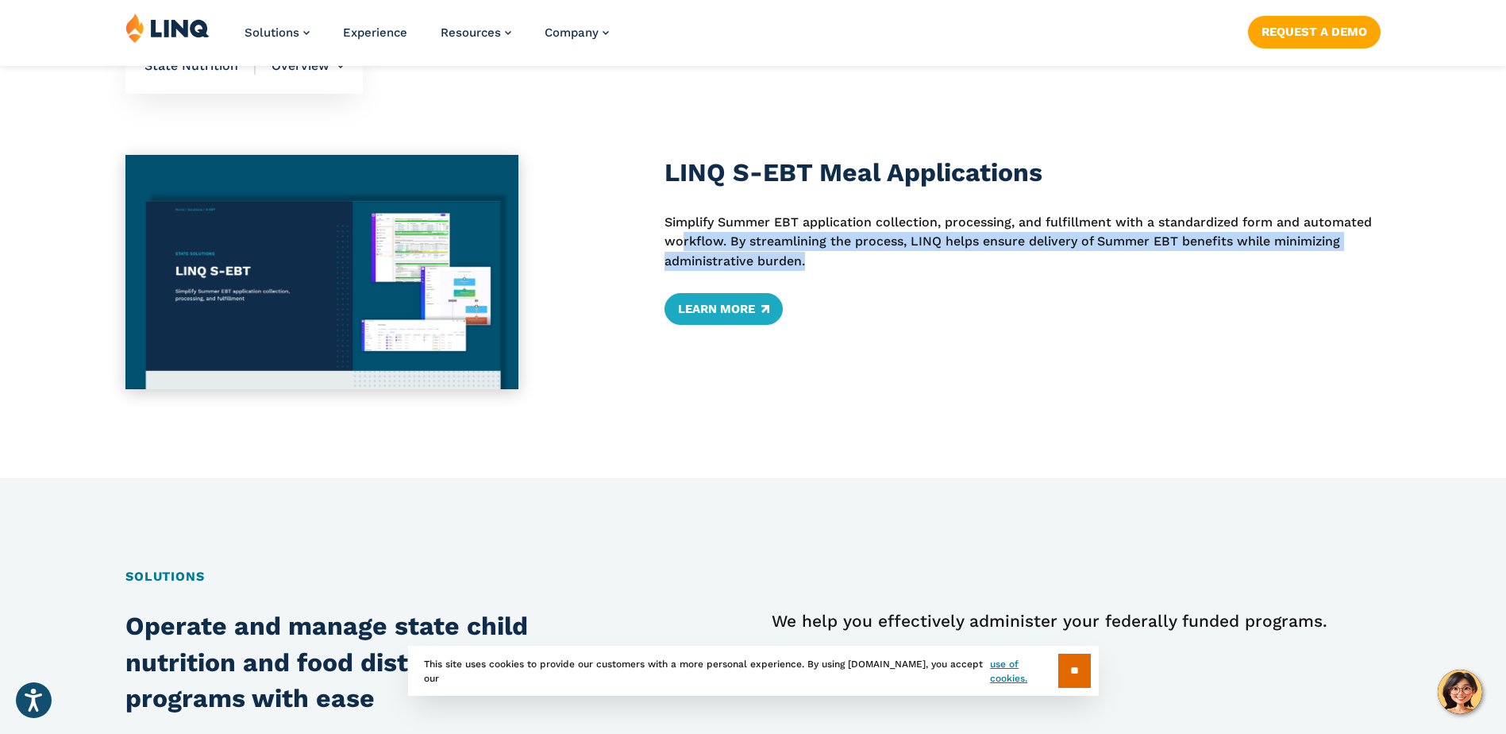
drag, startPoint x: 692, startPoint y: 244, endPoint x: 918, endPoint y: 265, distance: 227.3
click at [918, 265] on p "Simplify Summer EBT application collection, processing, and fulfillment with a …" at bounding box center [1023, 242] width 716 height 58
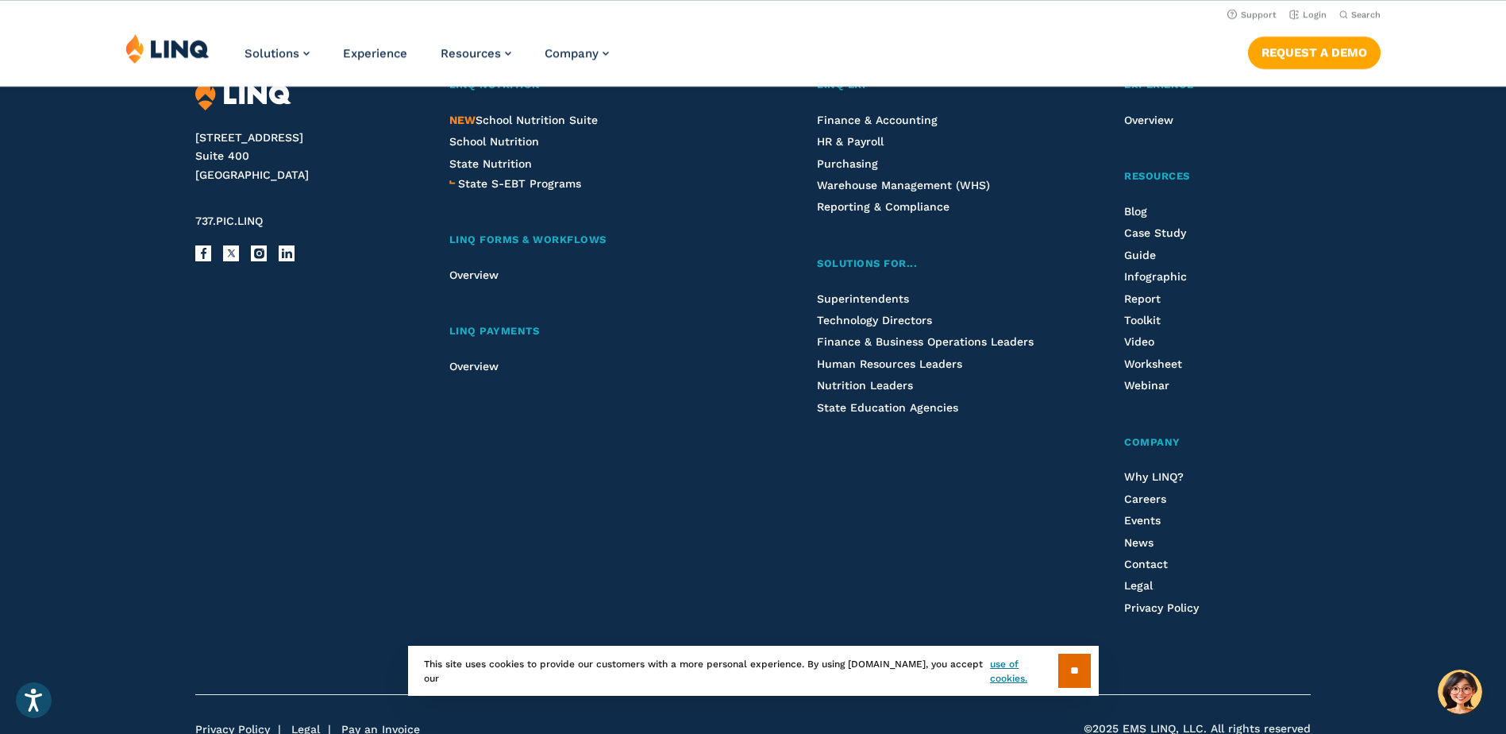
scroll to position [4392, 0]
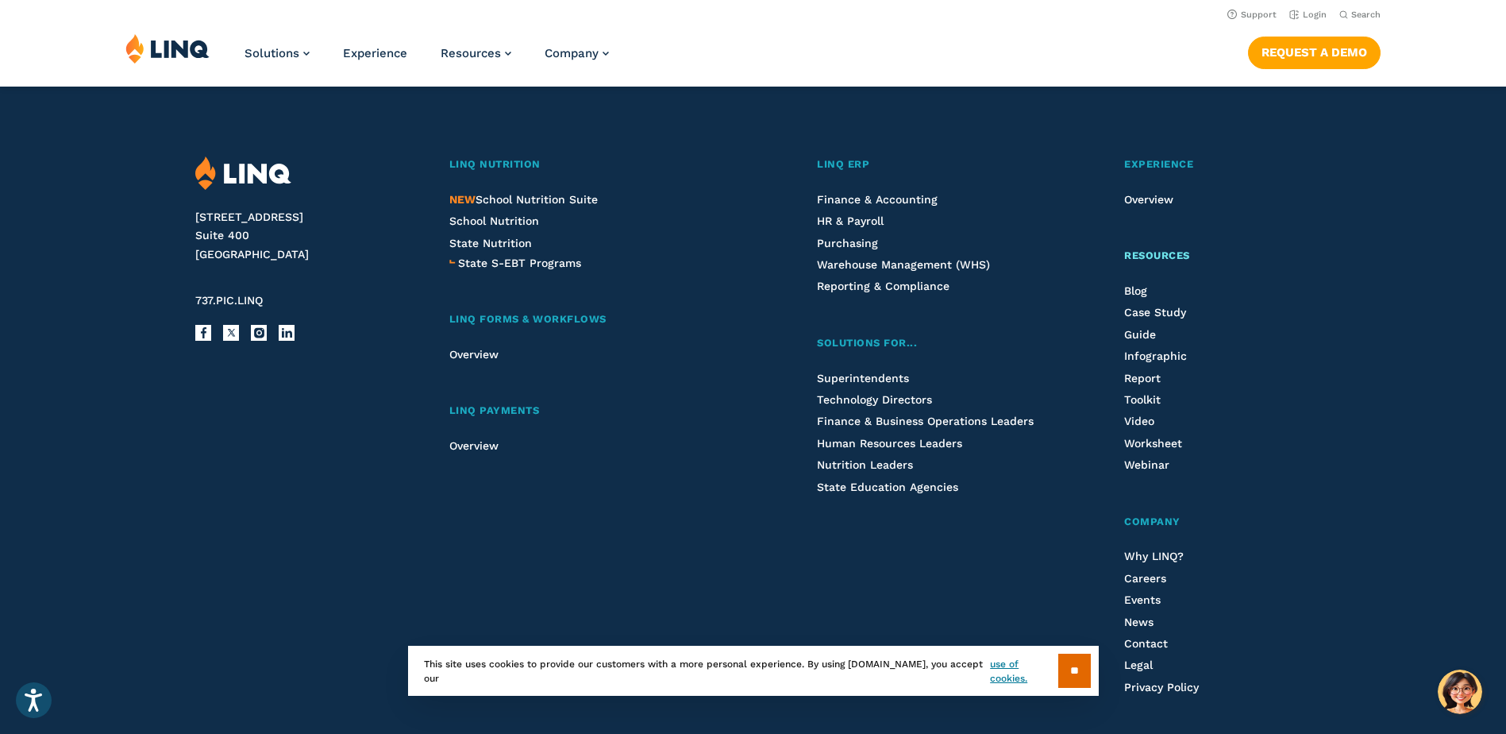
click at [1158, 260] on span "Resources" at bounding box center [1157, 255] width 66 height 12
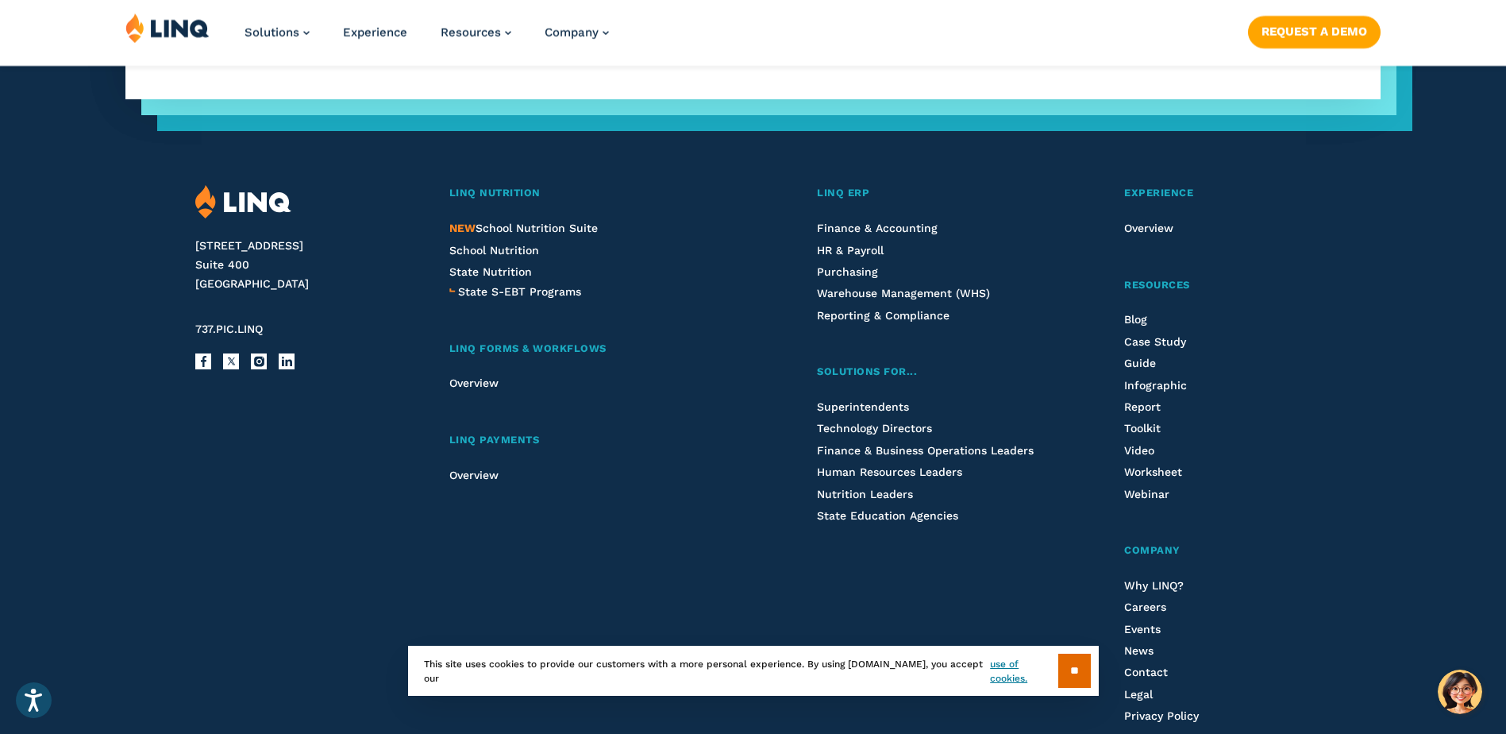
scroll to position [3415, 0]
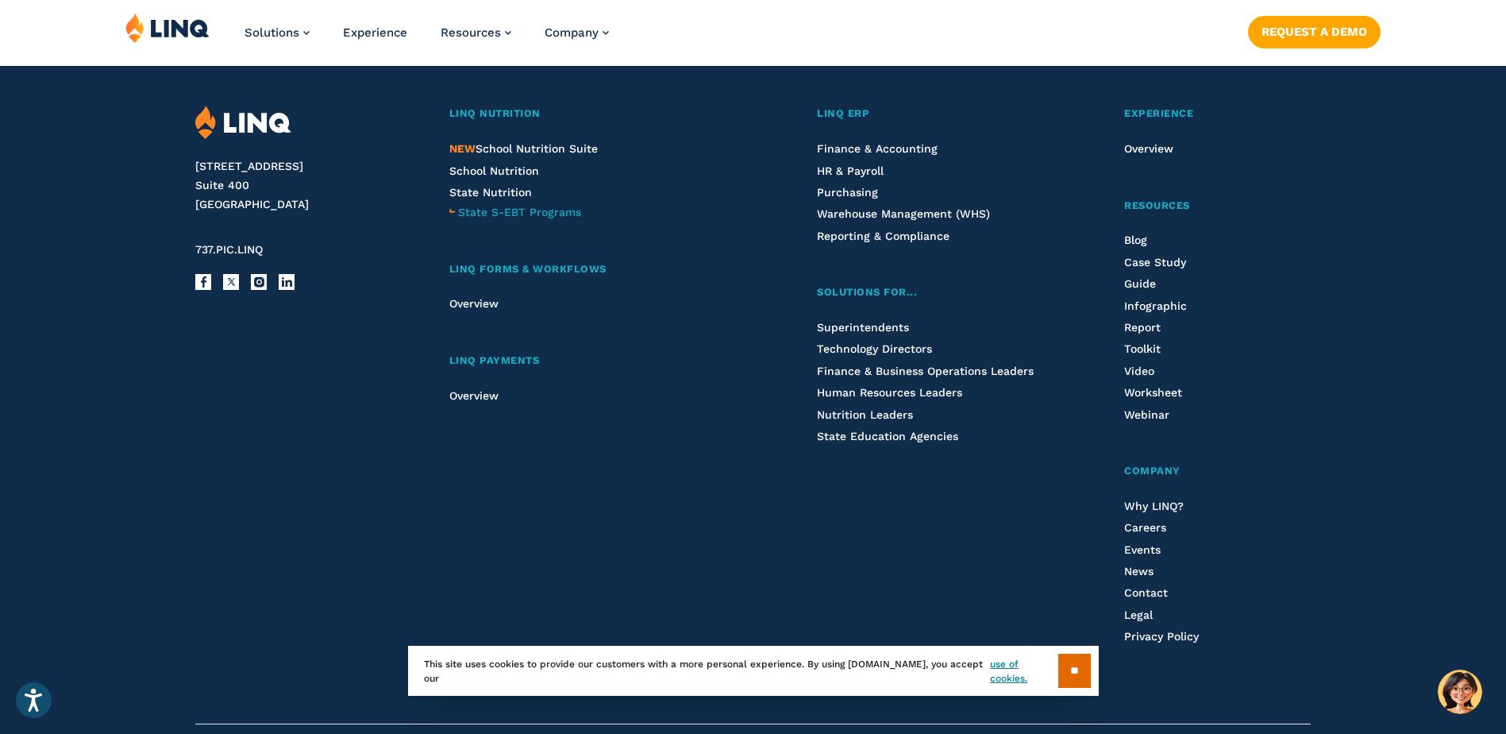
click at [515, 218] on span "State S-EBT Programs" at bounding box center [519, 212] width 123 height 13
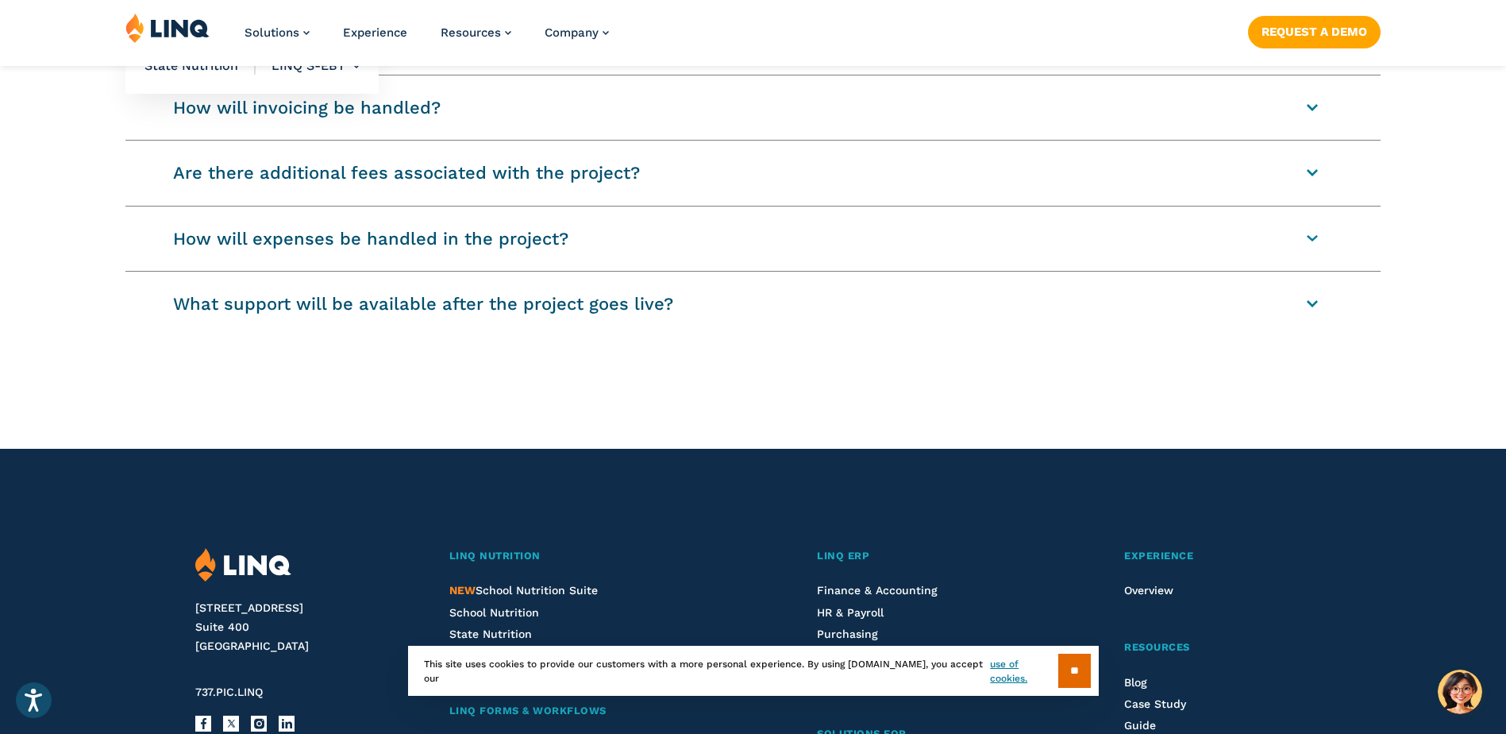
scroll to position [2938, 0]
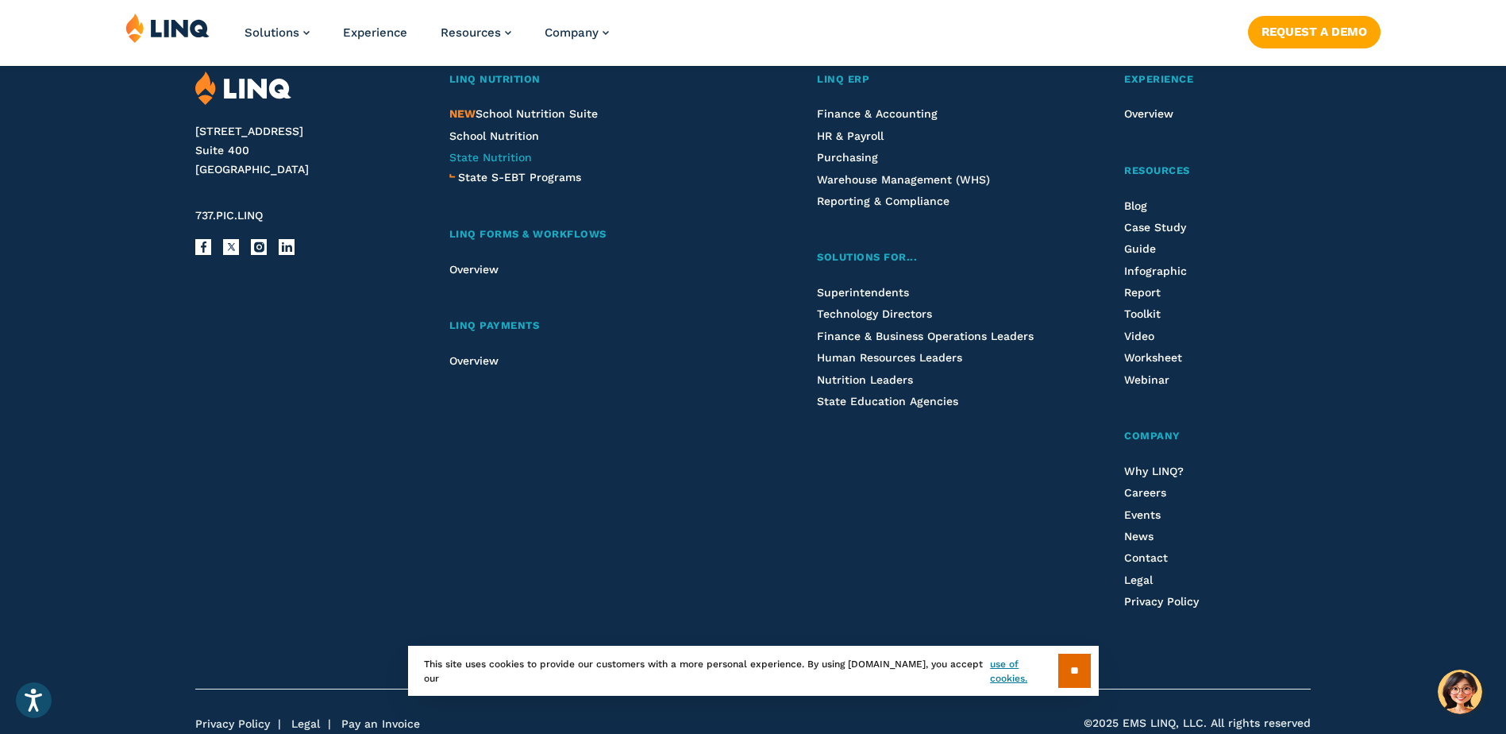
click at [472, 157] on span "State Nutrition" at bounding box center [490, 157] width 83 height 13
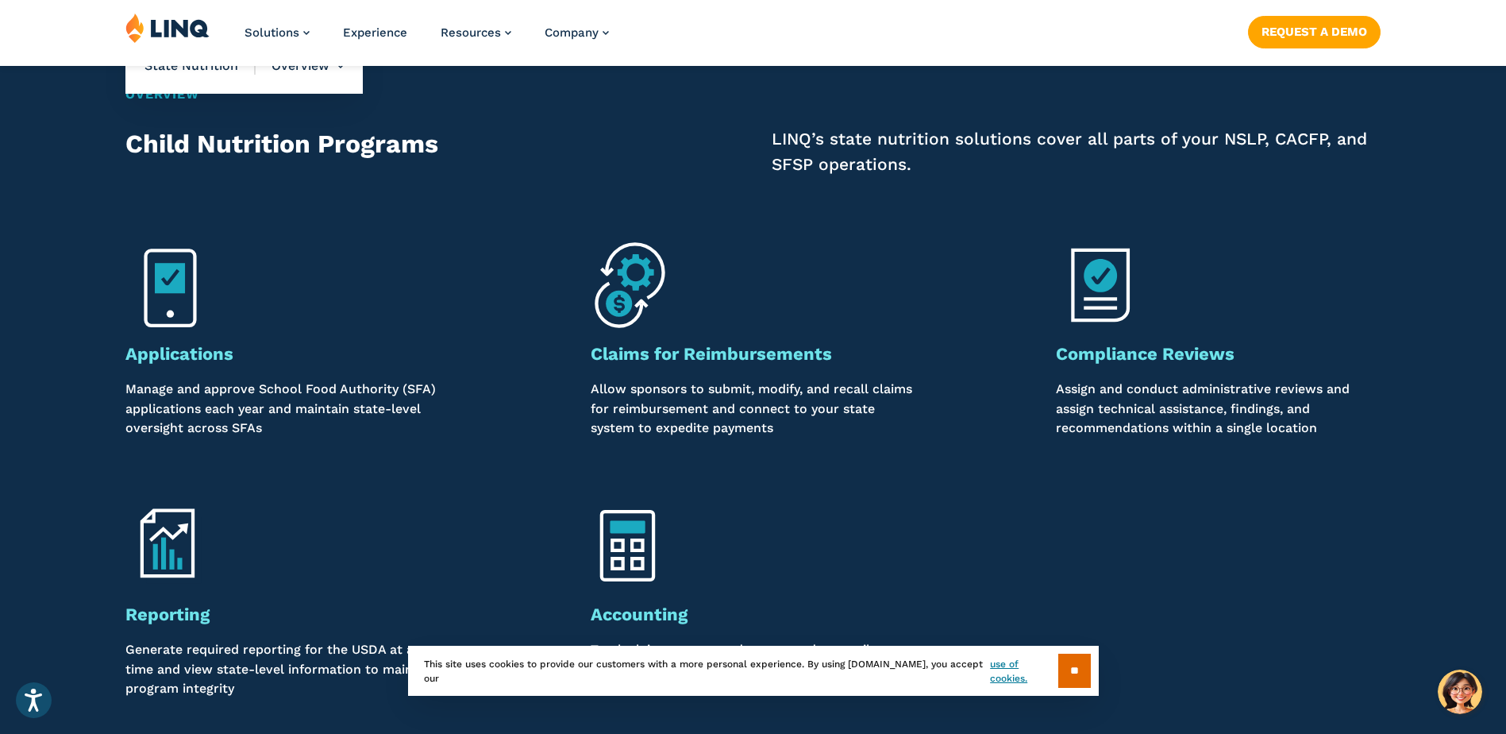
scroll to position [2700, 0]
